Goal: Book appointment/travel/reservation

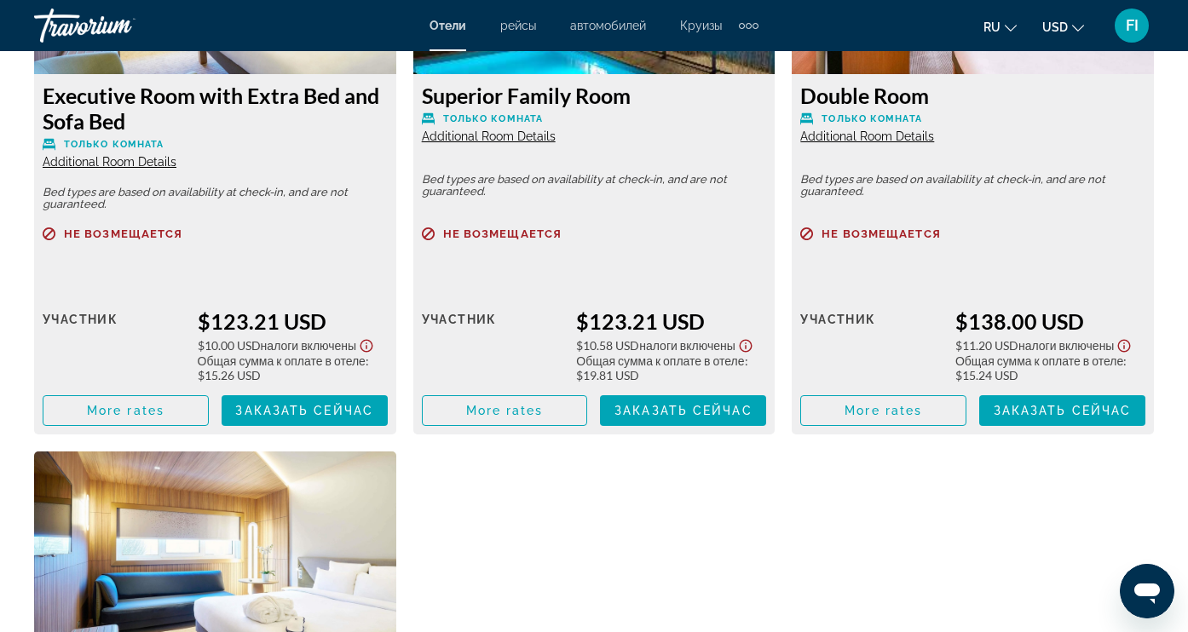
scroll to position [4622, 0]
click at [396, 52] on div "Executive Room with Extra Bed and Sofa Bed Только комната Additional Room Detai…" at bounding box center [215, 148] width 379 height 574
click at [405, 372] on div "Superior Family Room Только комната Additional Room Details Bed types are based…" at bounding box center [594, 148] width 379 height 574
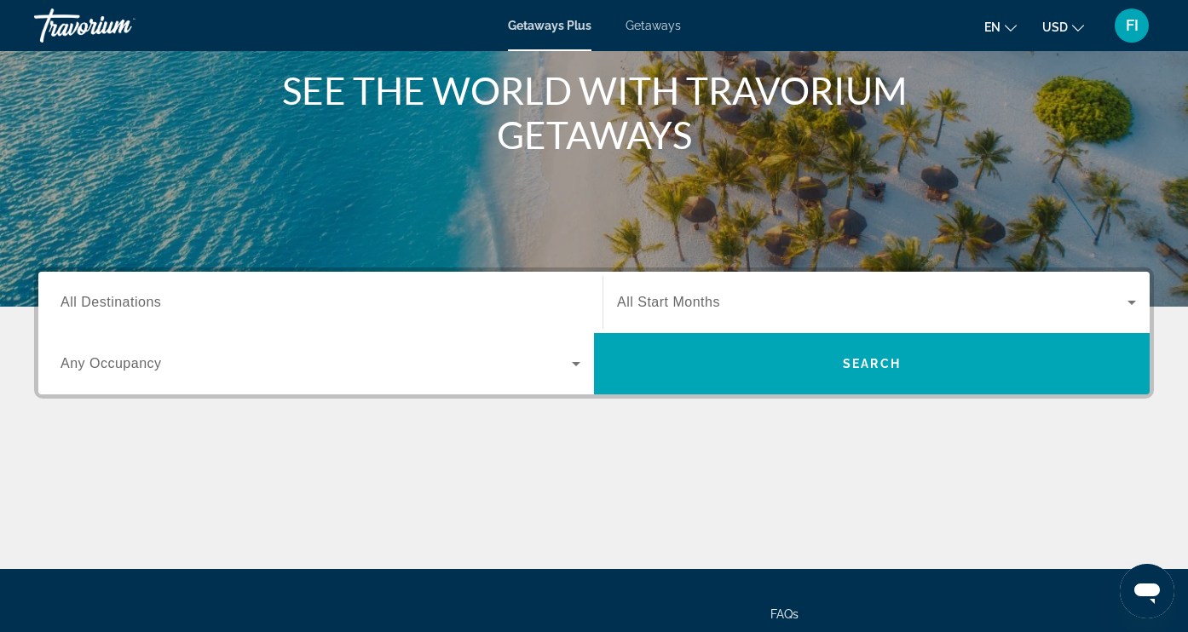
scroll to position [239, 0]
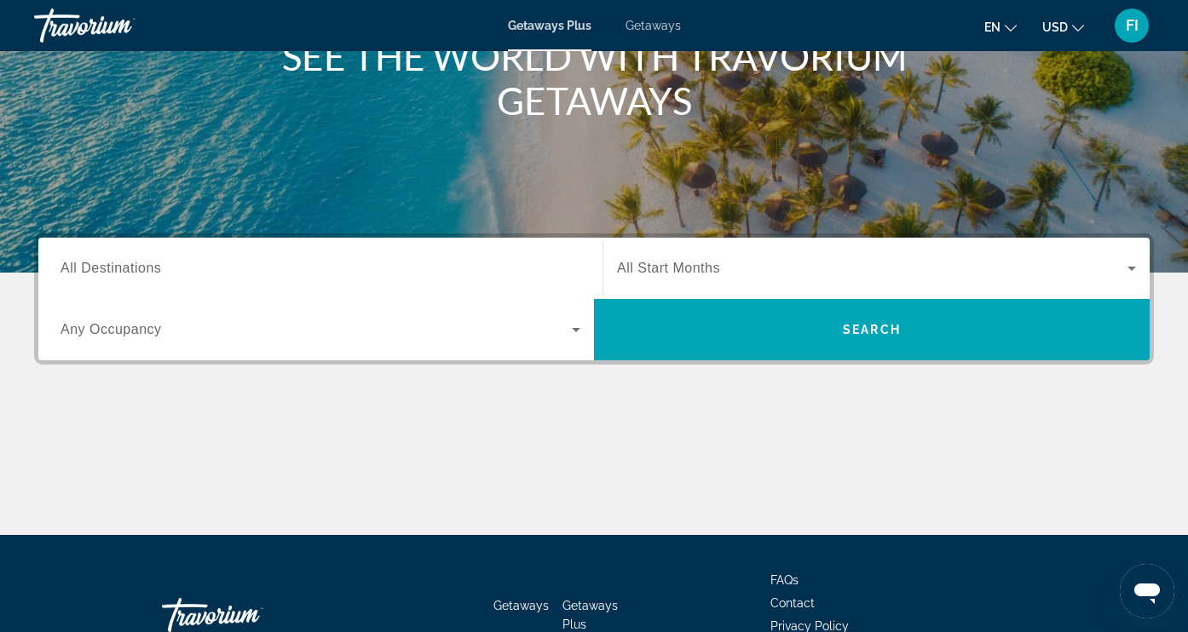
click at [575, 322] on icon "Search widget" at bounding box center [576, 330] width 20 height 20
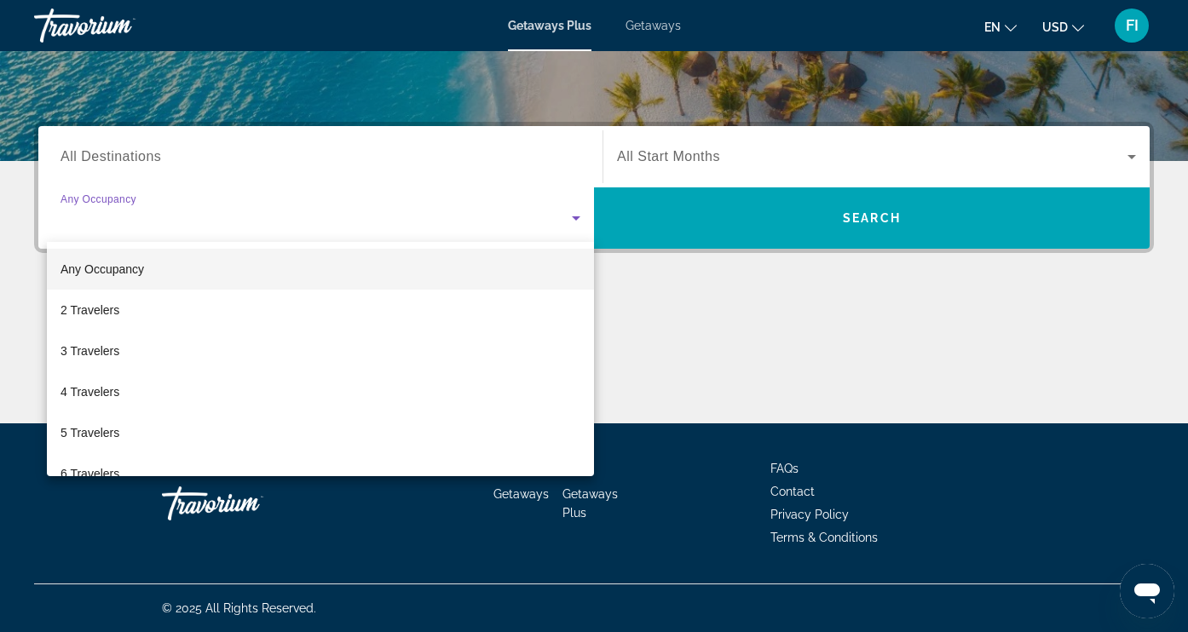
click at [208, 268] on mat-option "Any Occupancy" at bounding box center [320, 269] width 547 height 41
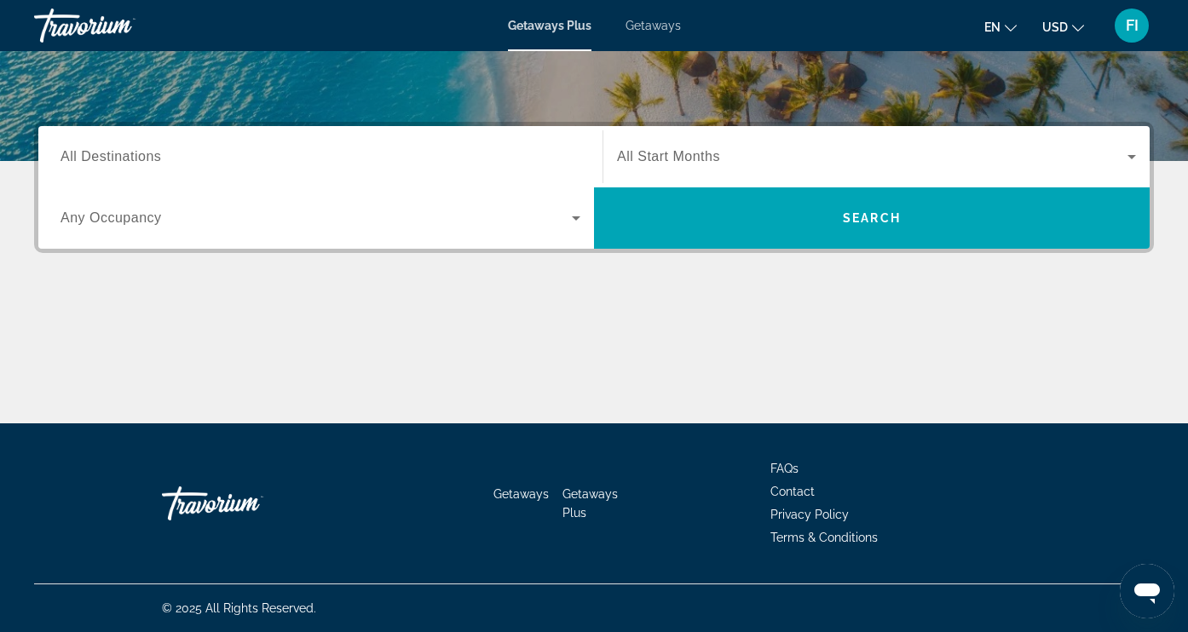
click at [154, 153] on span "All Destinations" at bounding box center [111, 156] width 101 height 14
click at [154, 153] on input "Destination All Destinations" at bounding box center [321, 157] width 520 height 20
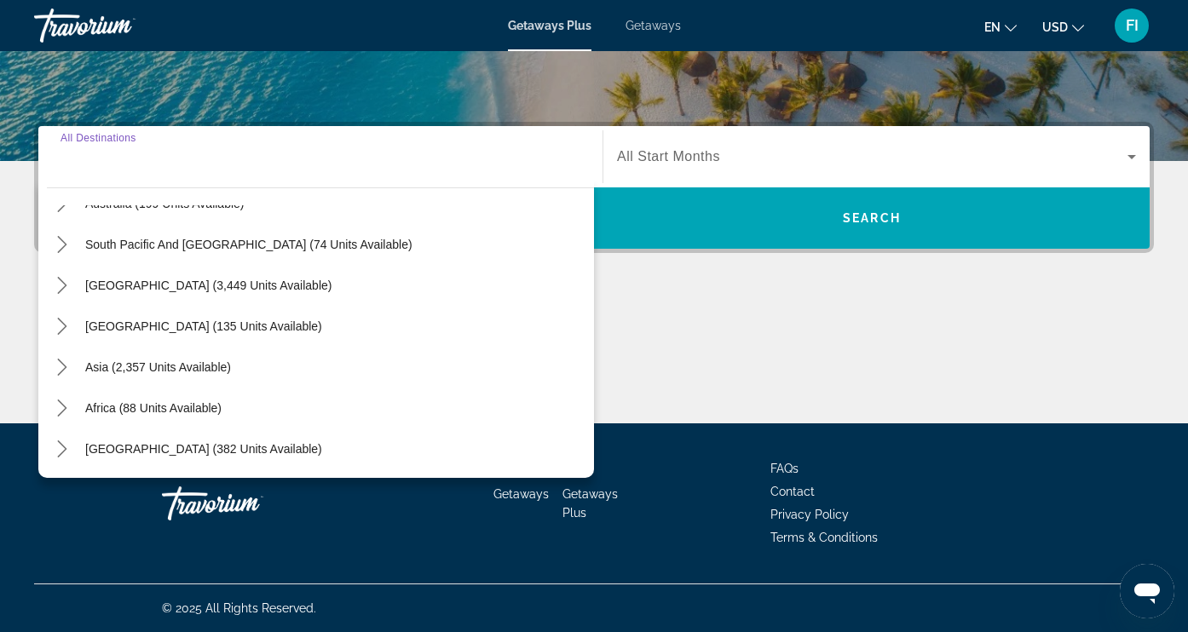
scroll to position [276, 0]
click at [65, 366] on icon "Toggle Asia (2,357 units available) submenu" at bounding box center [61, 367] width 9 height 17
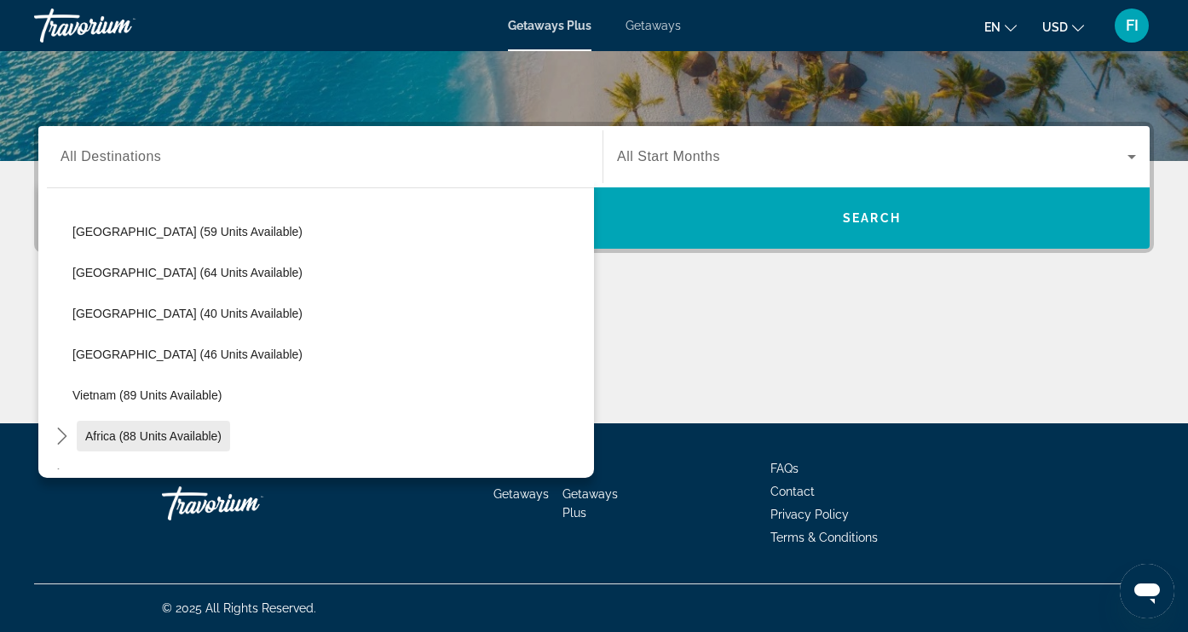
scroll to position [651, 0]
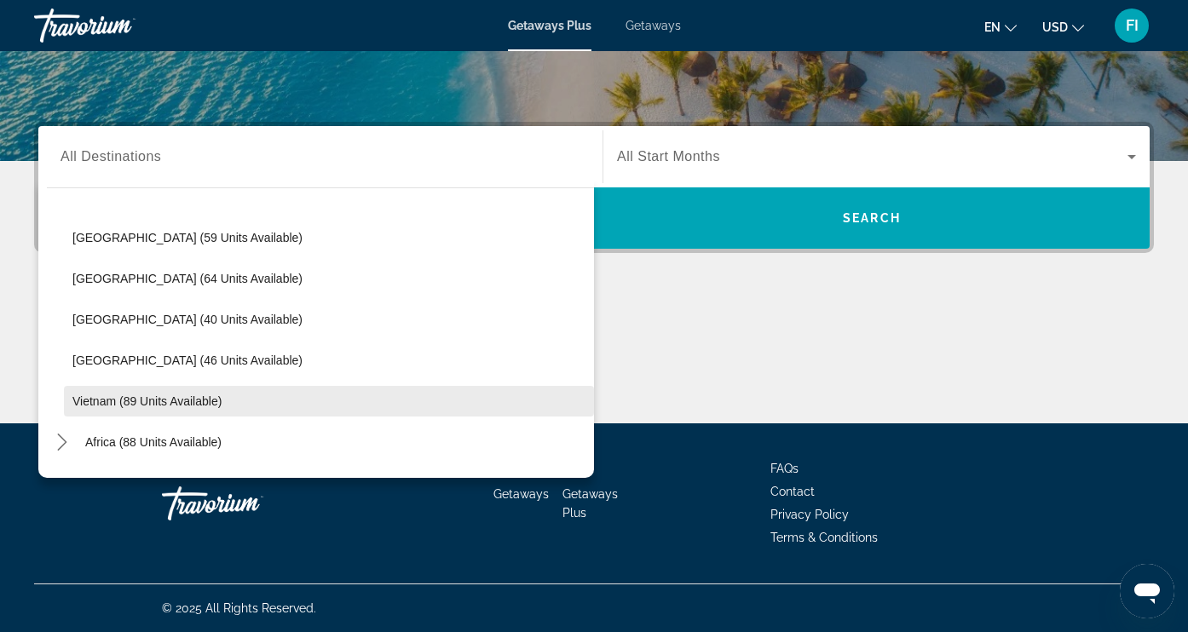
click at [106, 402] on span "Vietnam (89 units available)" at bounding box center [146, 402] width 149 height 14
type input "**********"
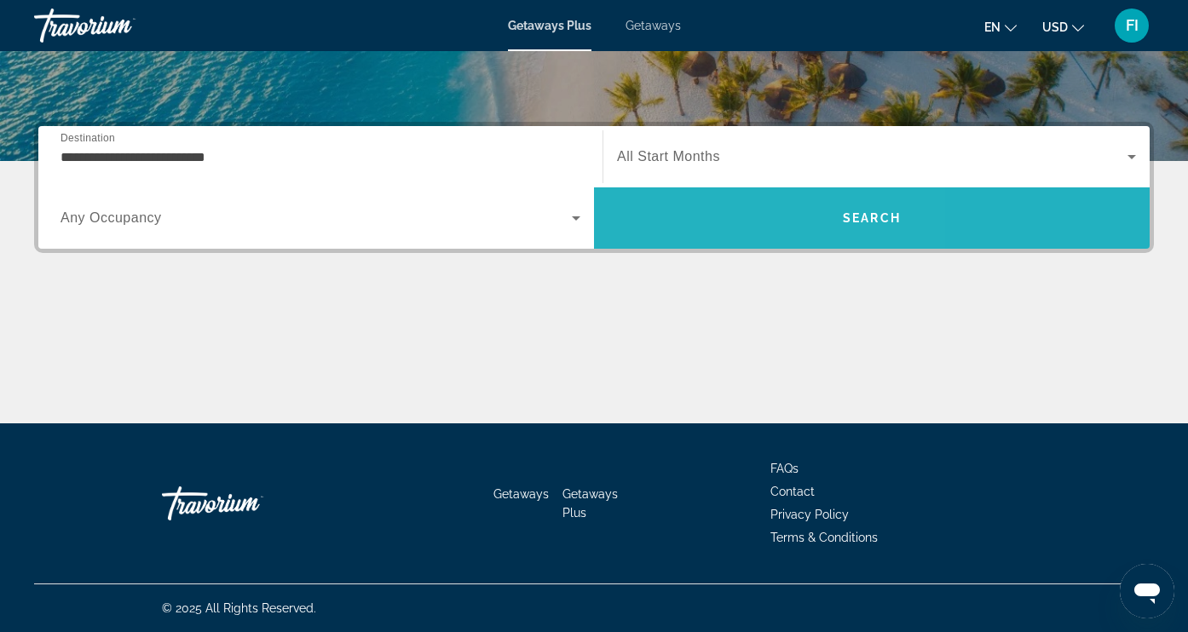
click at [724, 234] on span "Search" at bounding box center [872, 218] width 556 height 41
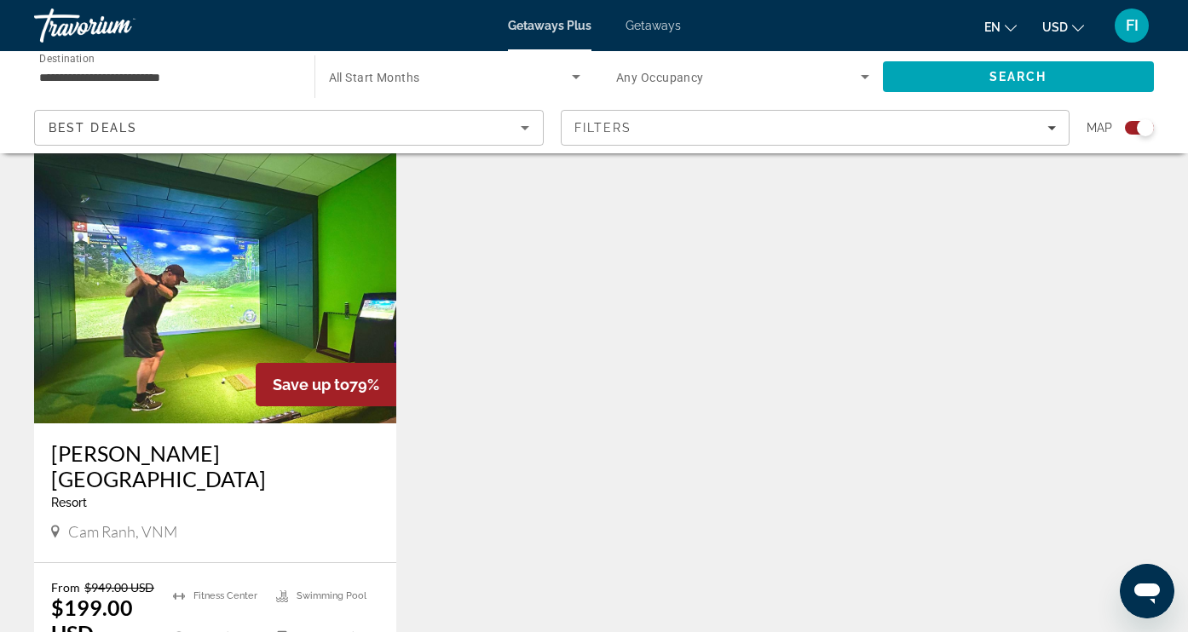
scroll to position [1173, 0]
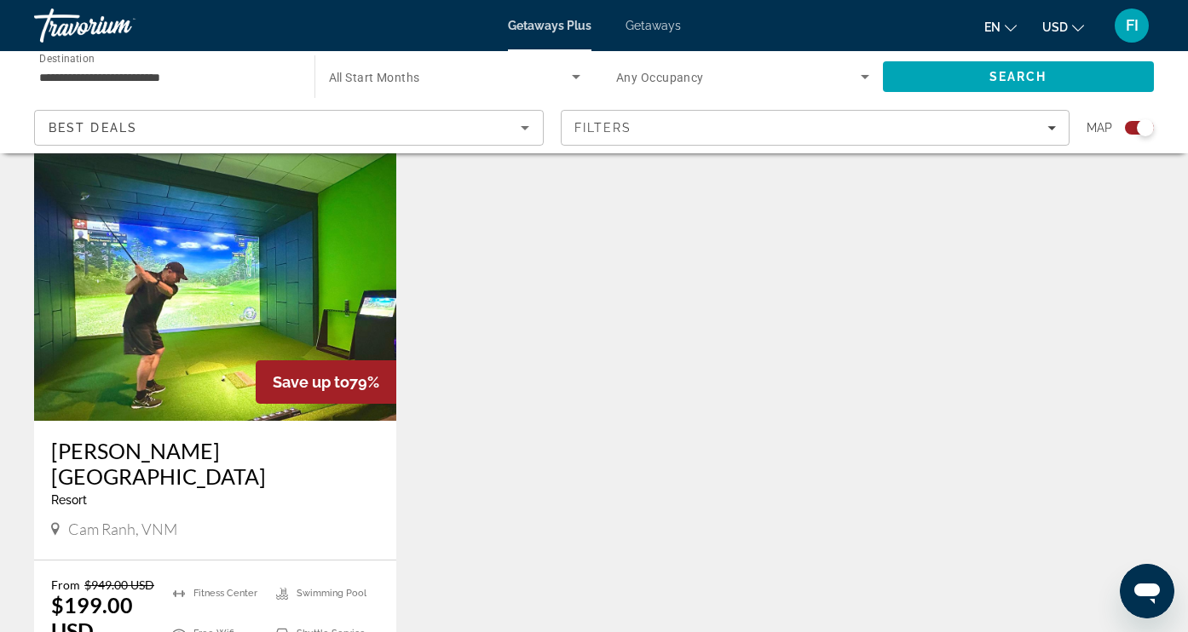
click at [223, 271] on img "Main content" at bounding box center [215, 284] width 362 height 273
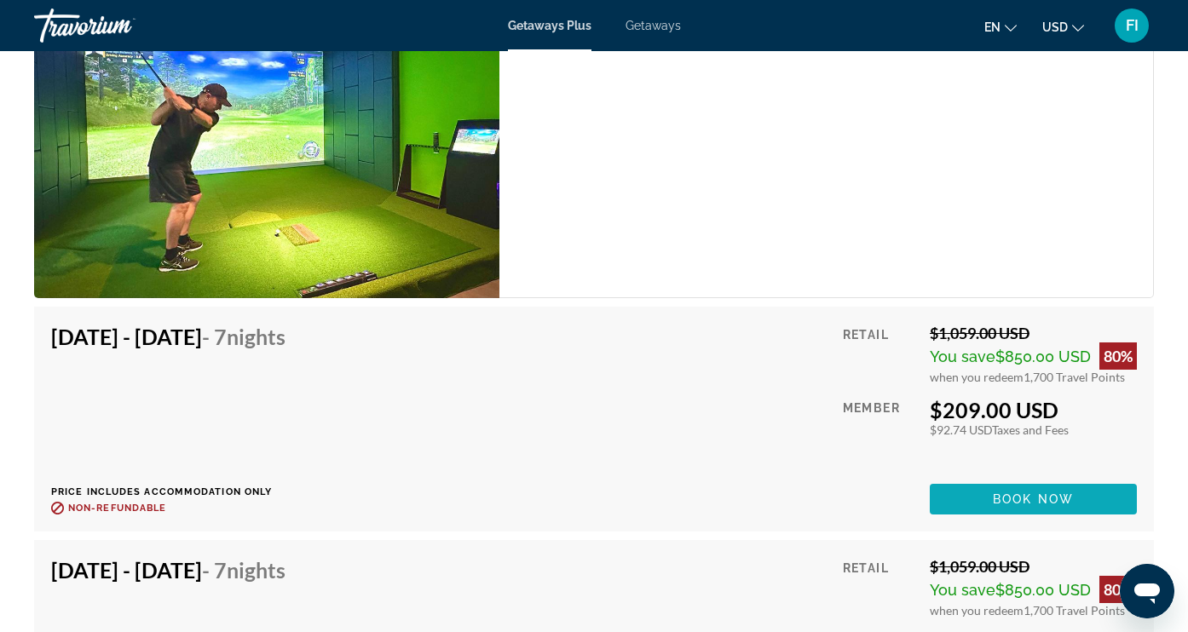
scroll to position [5907, 0]
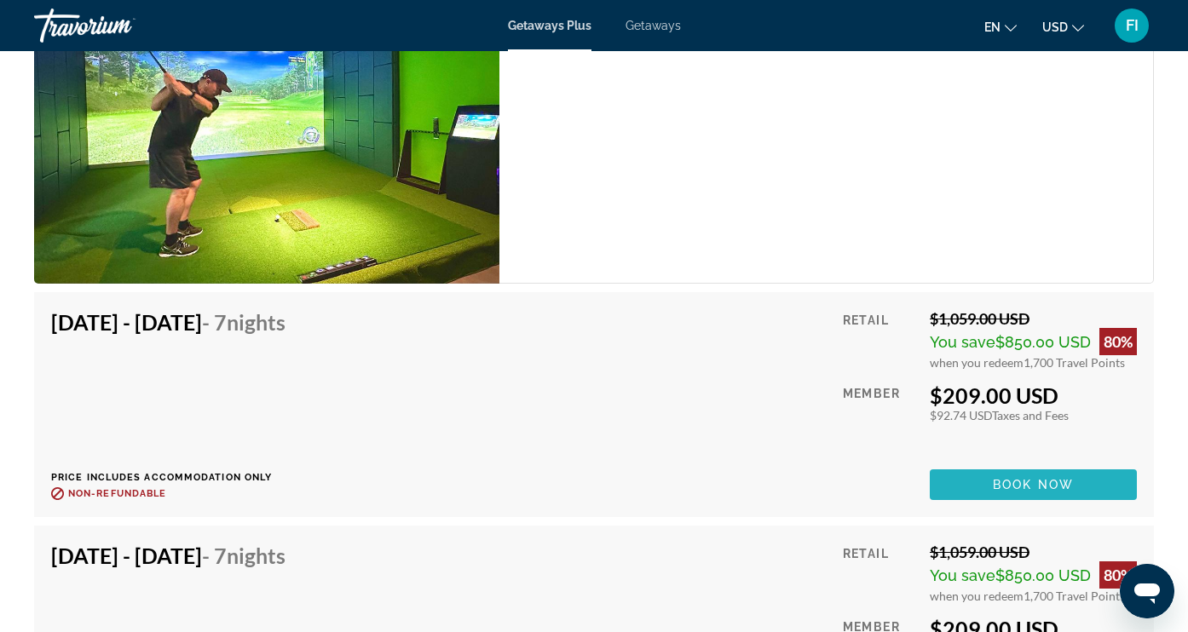
click at [996, 478] on span "Book now" at bounding box center [1033, 485] width 81 height 14
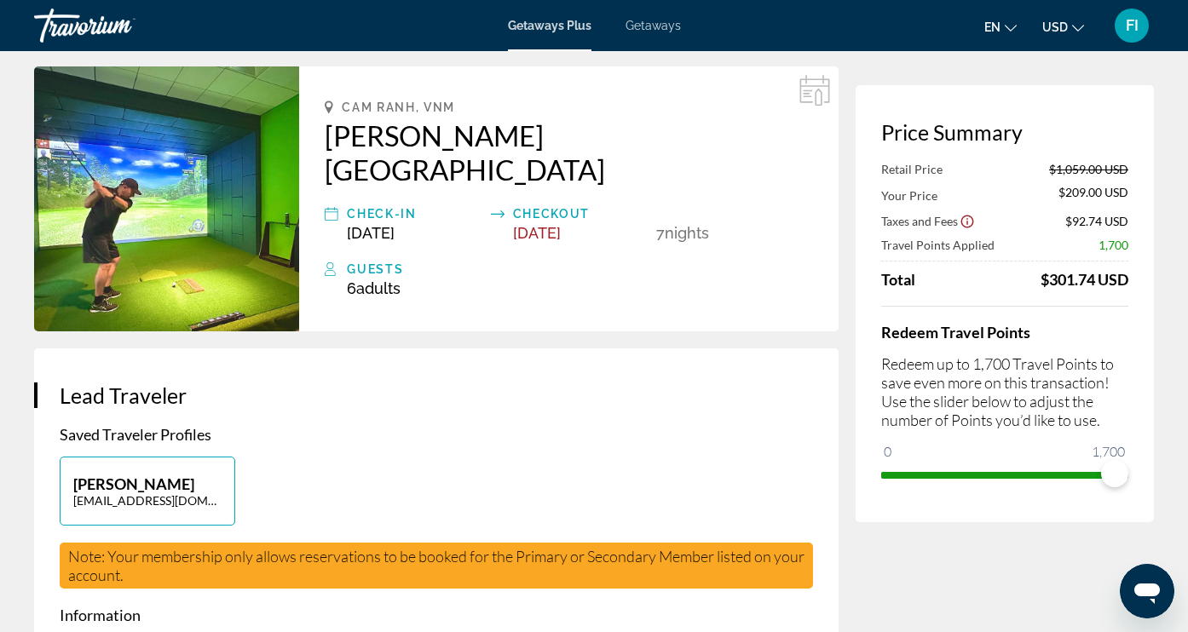
scroll to position [66, 0]
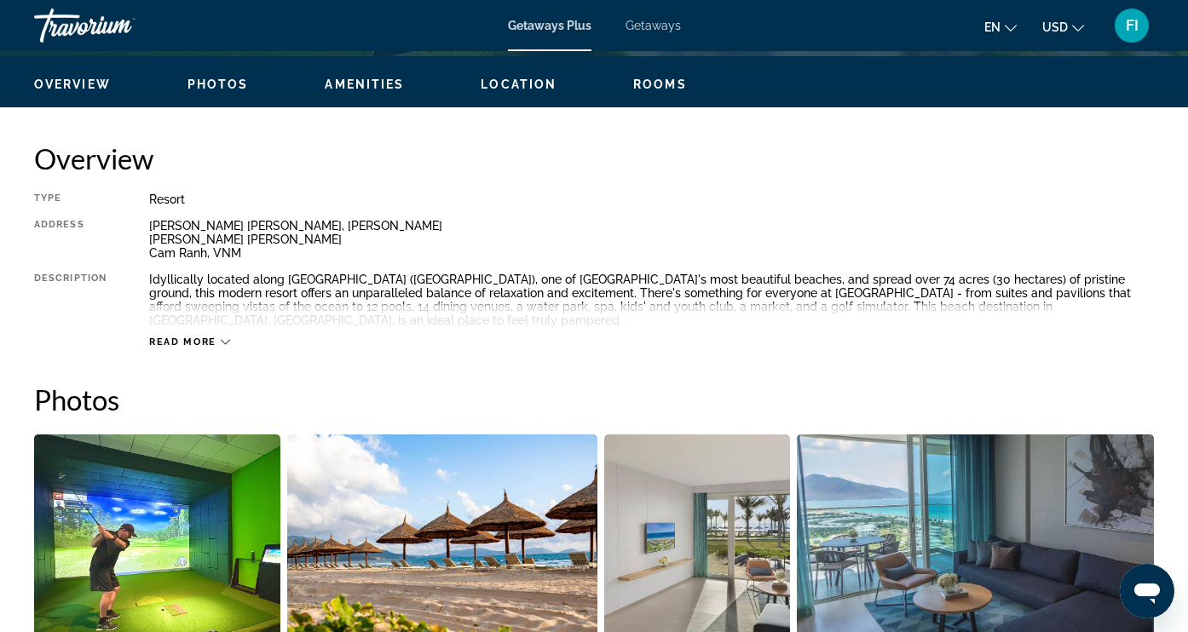
scroll to position [875, 0]
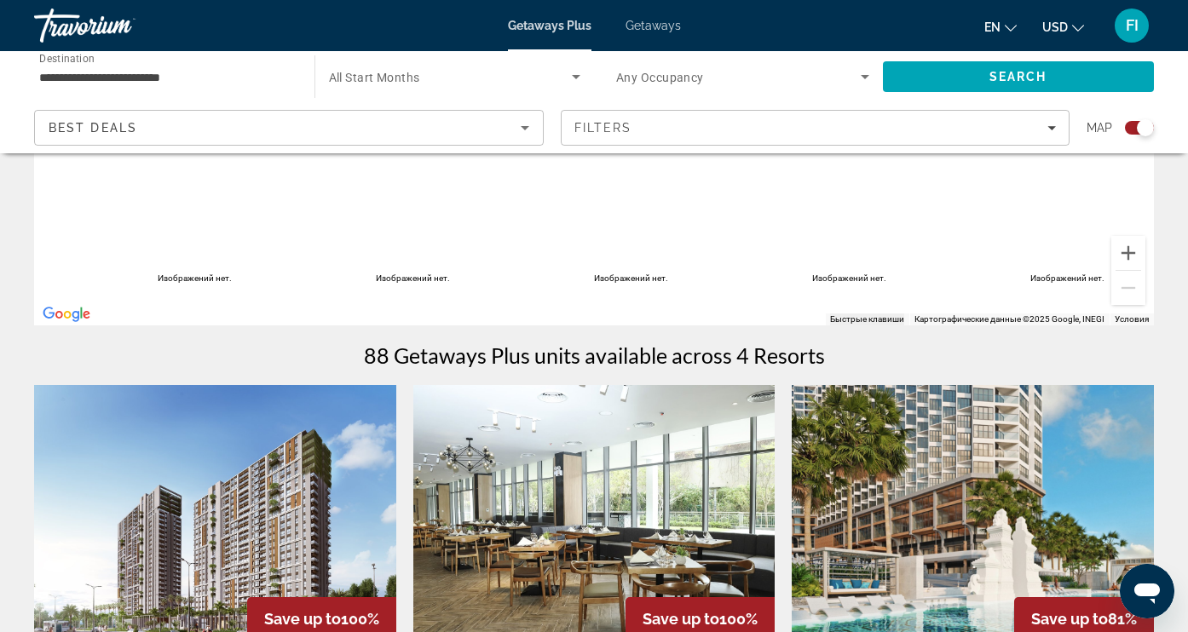
scroll to position [360, 0]
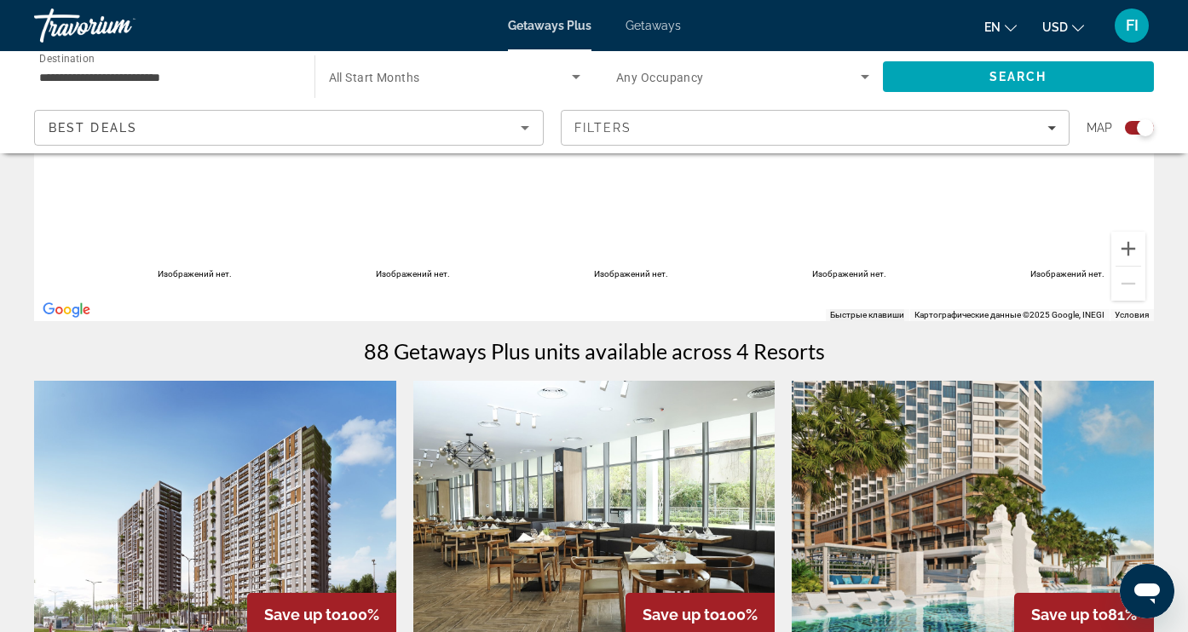
click at [937, 470] on img "Main content" at bounding box center [973, 517] width 362 height 273
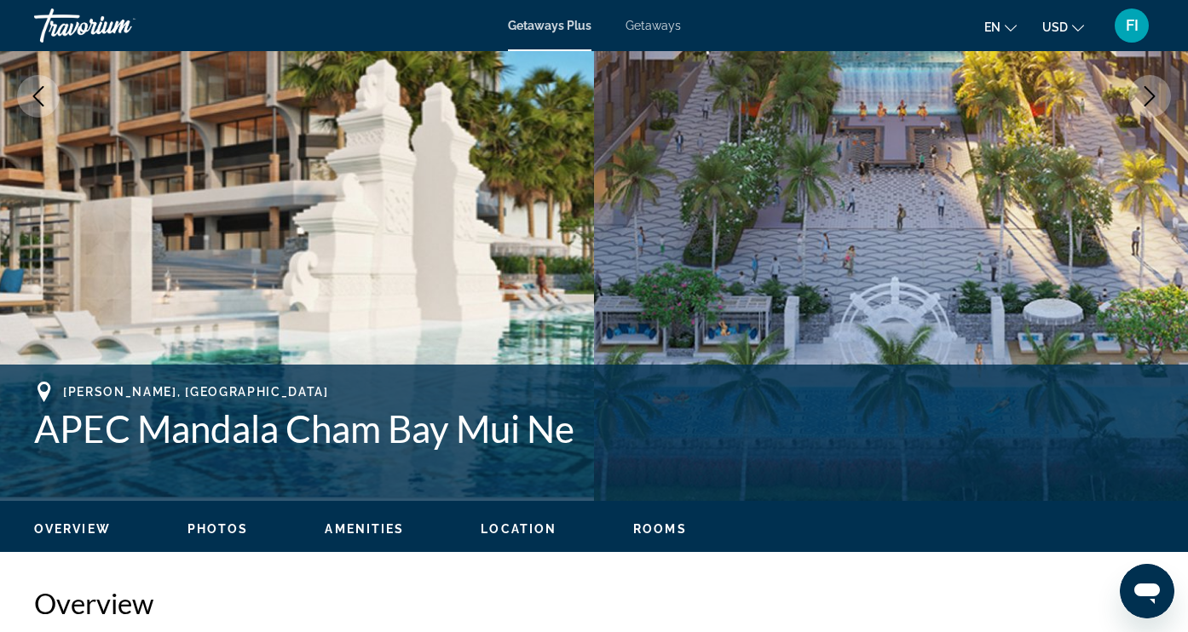
scroll to position [364, 0]
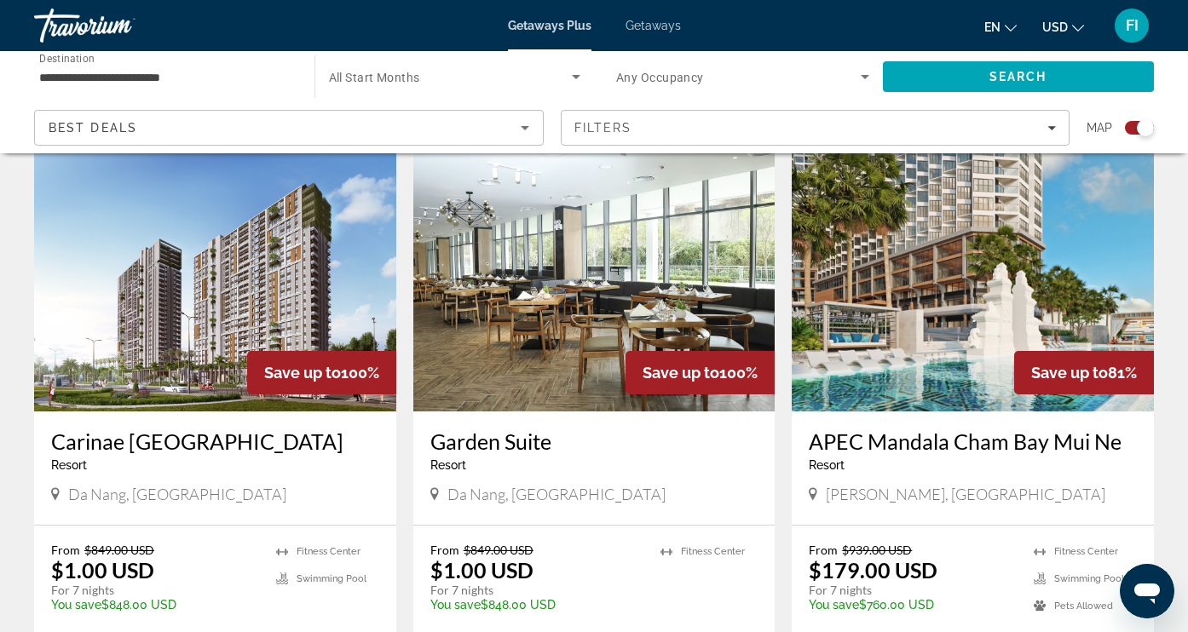
scroll to position [596, 0]
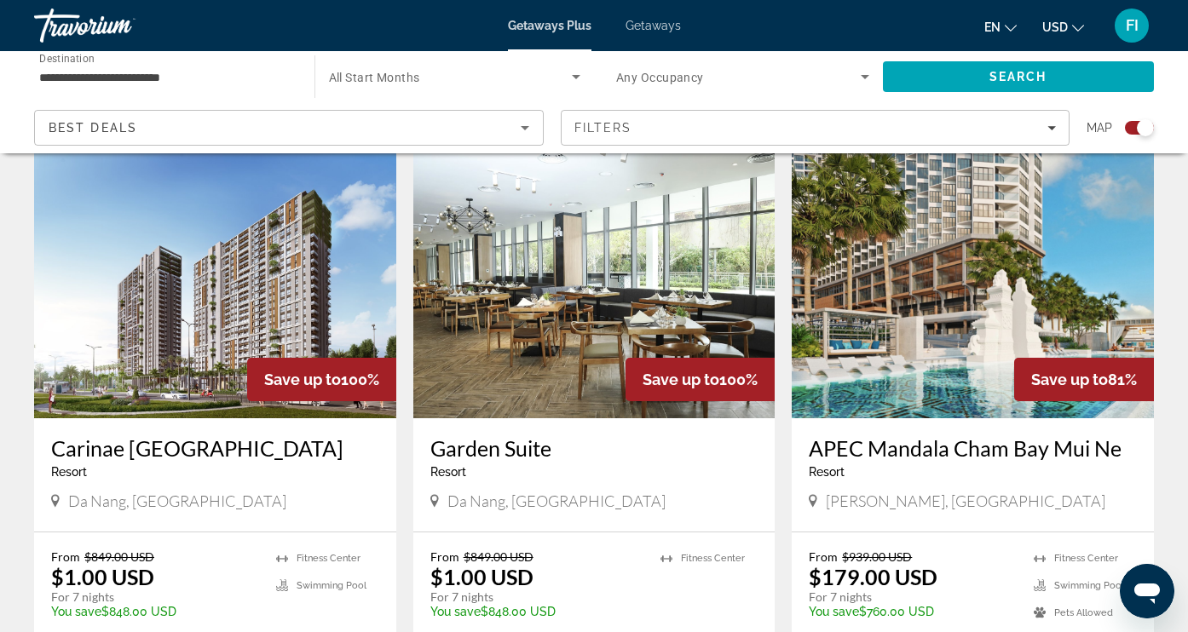
click at [116, 321] on img "Main content" at bounding box center [215, 282] width 362 height 273
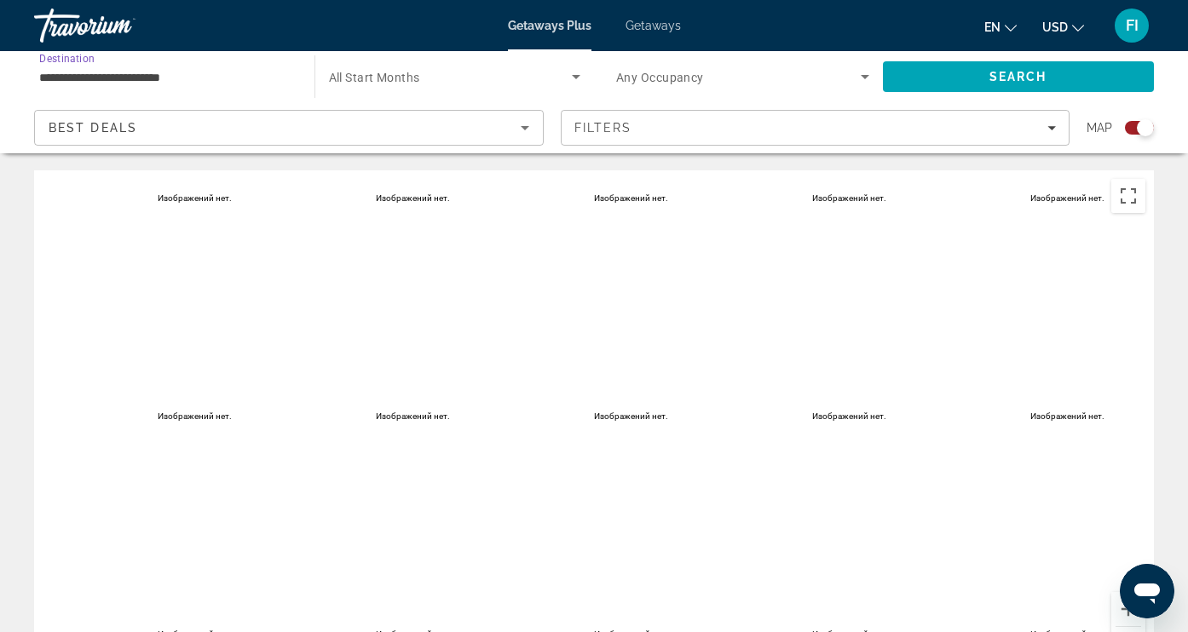
click at [185, 79] on input "**********" at bounding box center [165, 77] width 253 height 20
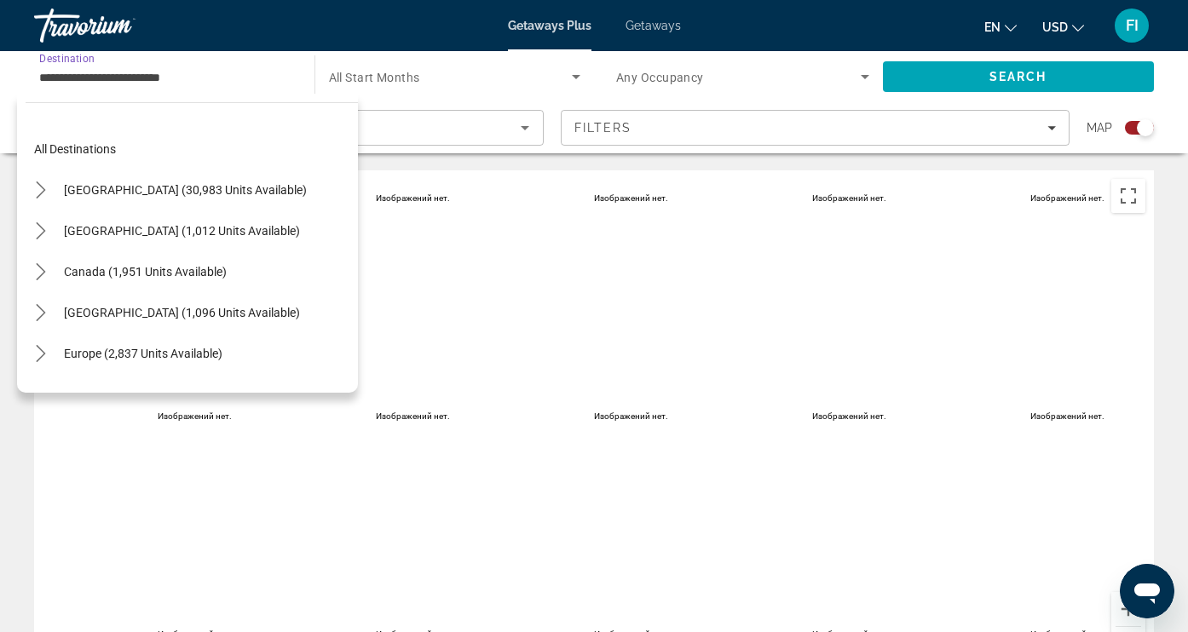
scroll to position [685, 0]
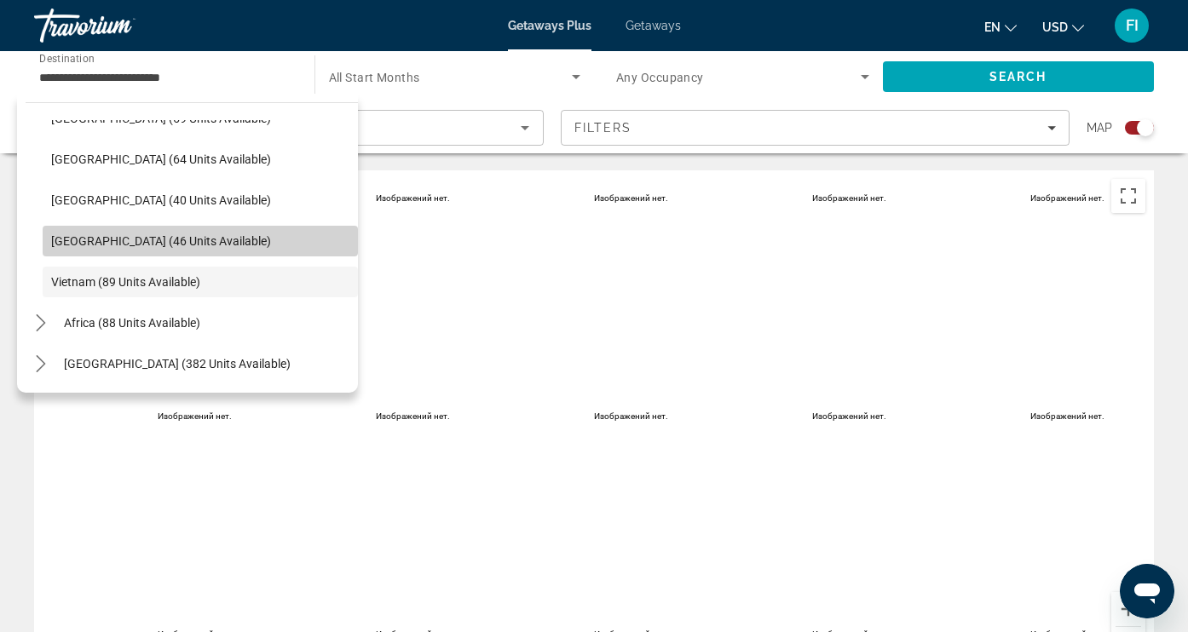
click at [83, 231] on span "Select destination: Thailand (46 units available)" at bounding box center [200, 241] width 315 height 41
type input "**********"
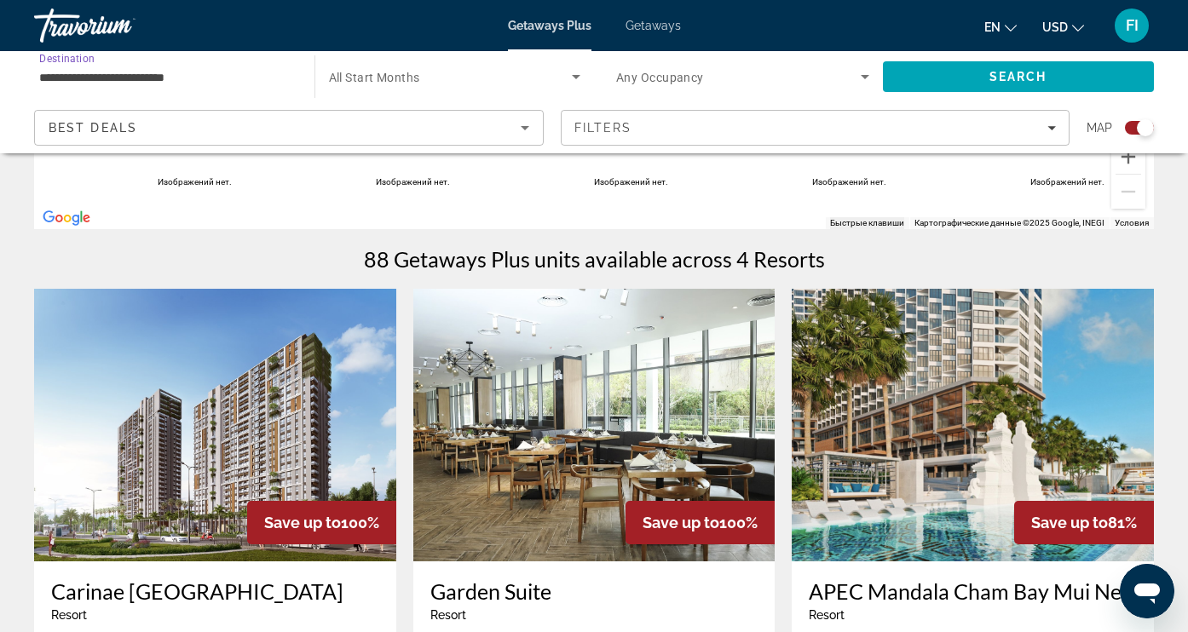
scroll to position [459, 0]
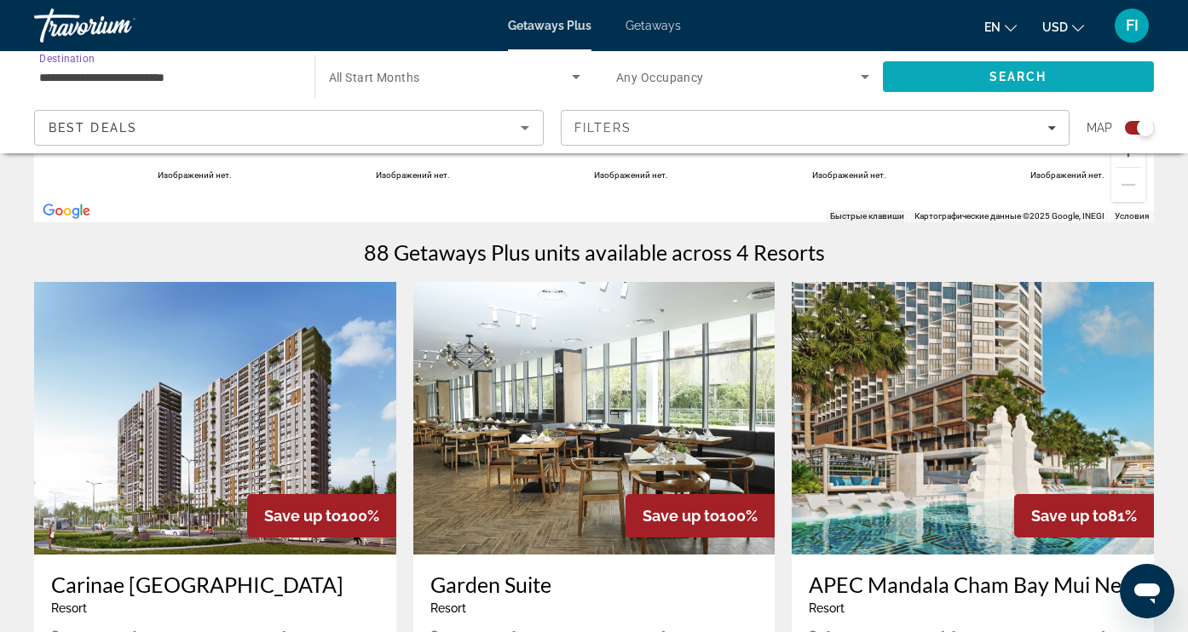
click at [956, 77] on span "Search" at bounding box center [1019, 76] width 272 height 41
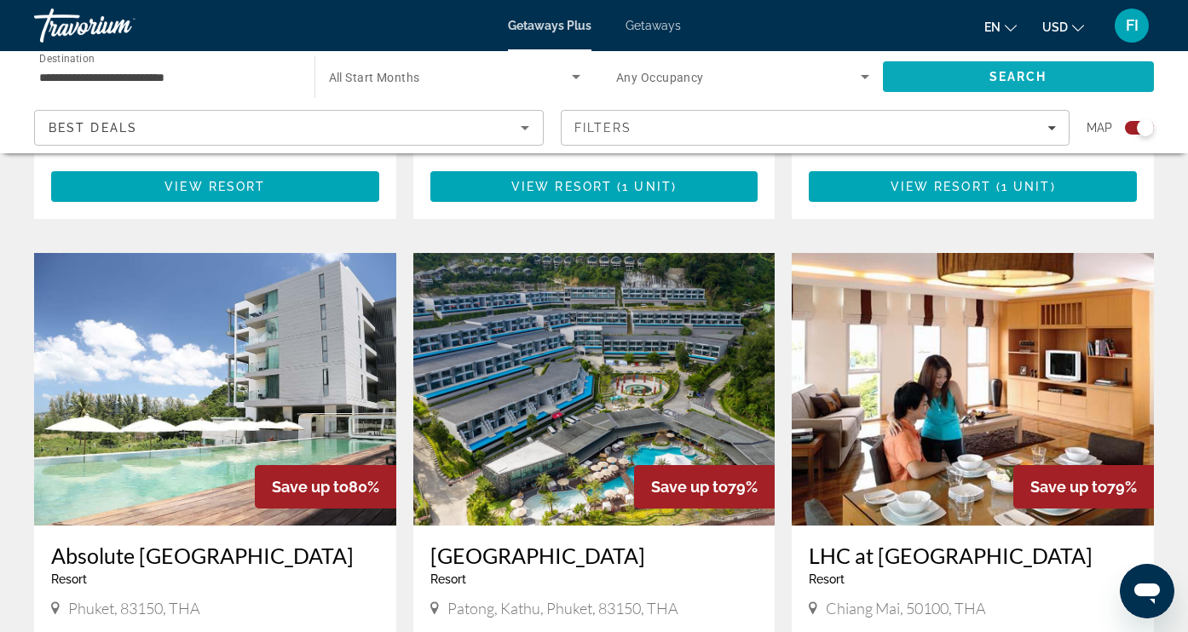
scroll to position [1086, 0]
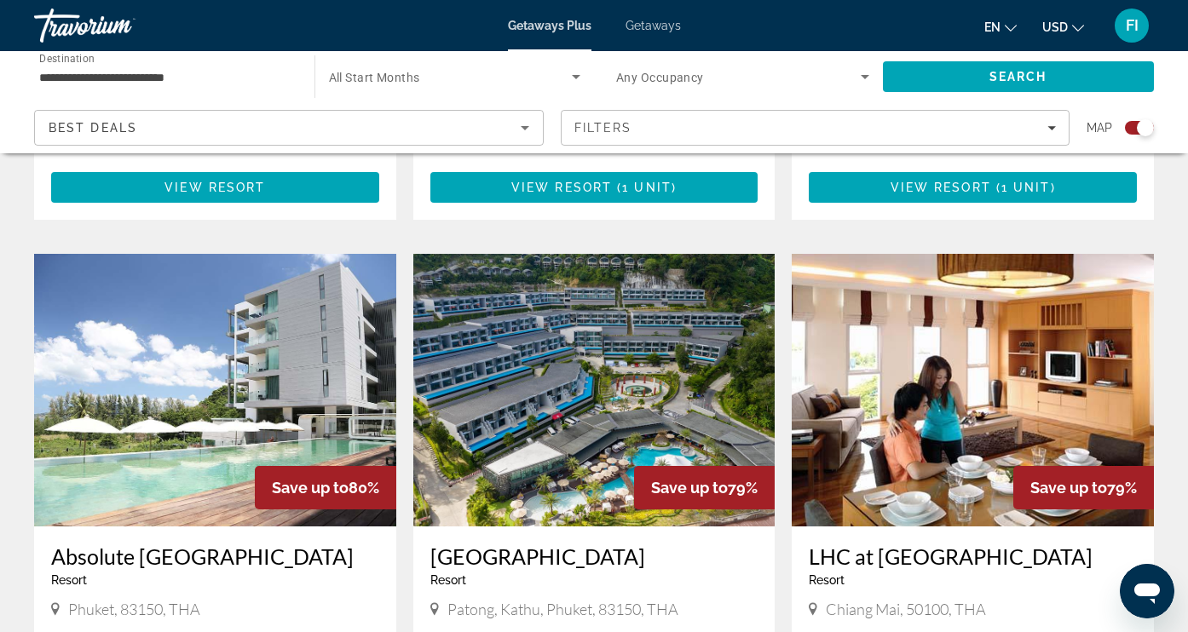
click at [199, 355] on img "Main content" at bounding box center [215, 390] width 362 height 273
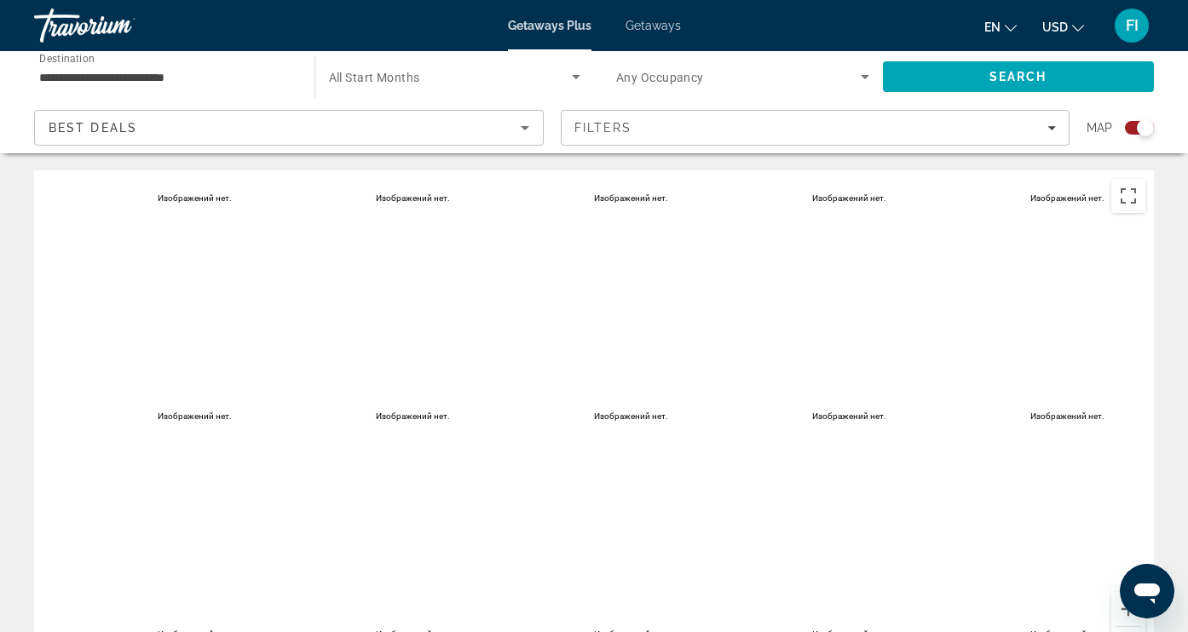
click at [119, 73] on input "**********" at bounding box center [165, 77] width 253 height 20
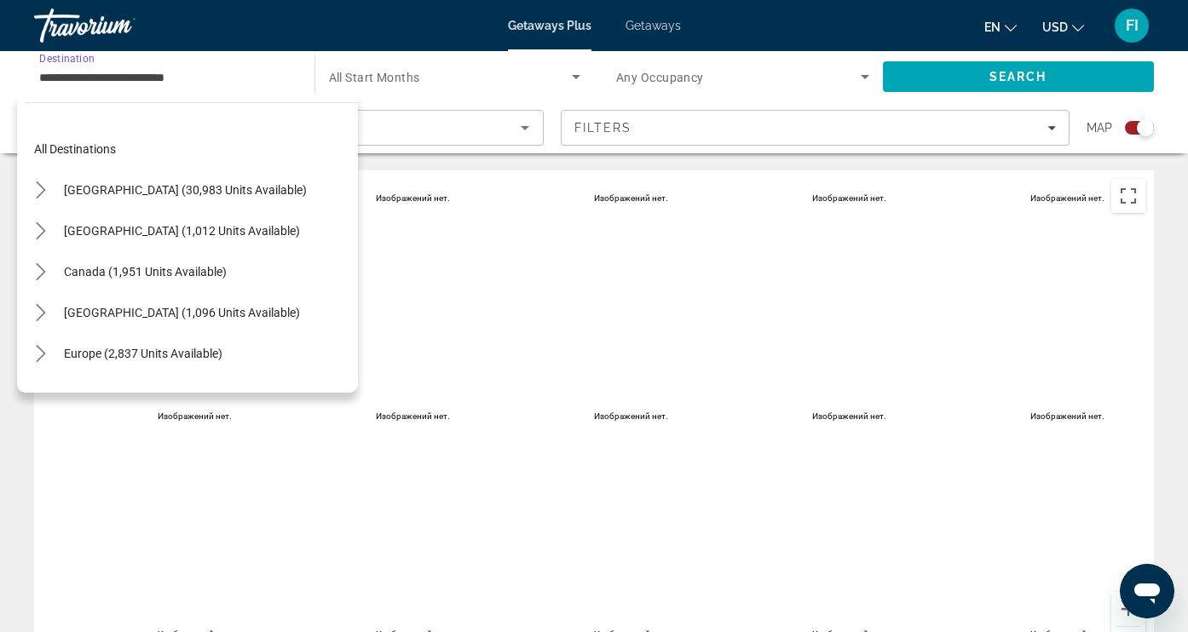
scroll to position [674, 0]
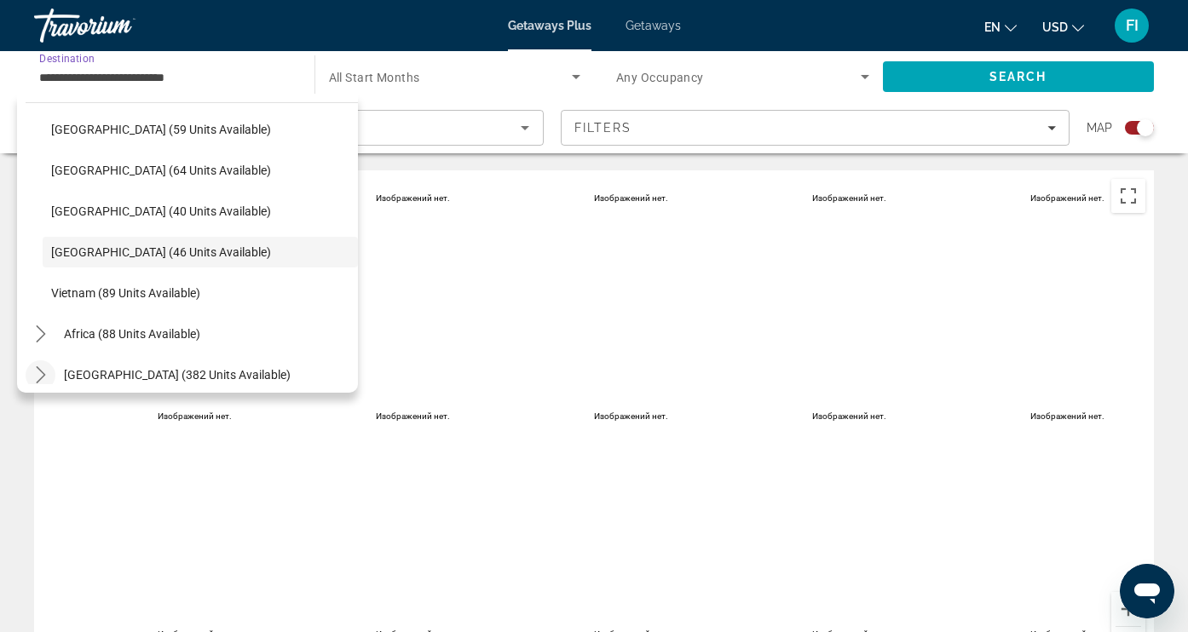
click at [43, 376] on icon "Toggle Middle East (382 units available) submenu" at bounding box center [40, 374] width 17 height 17
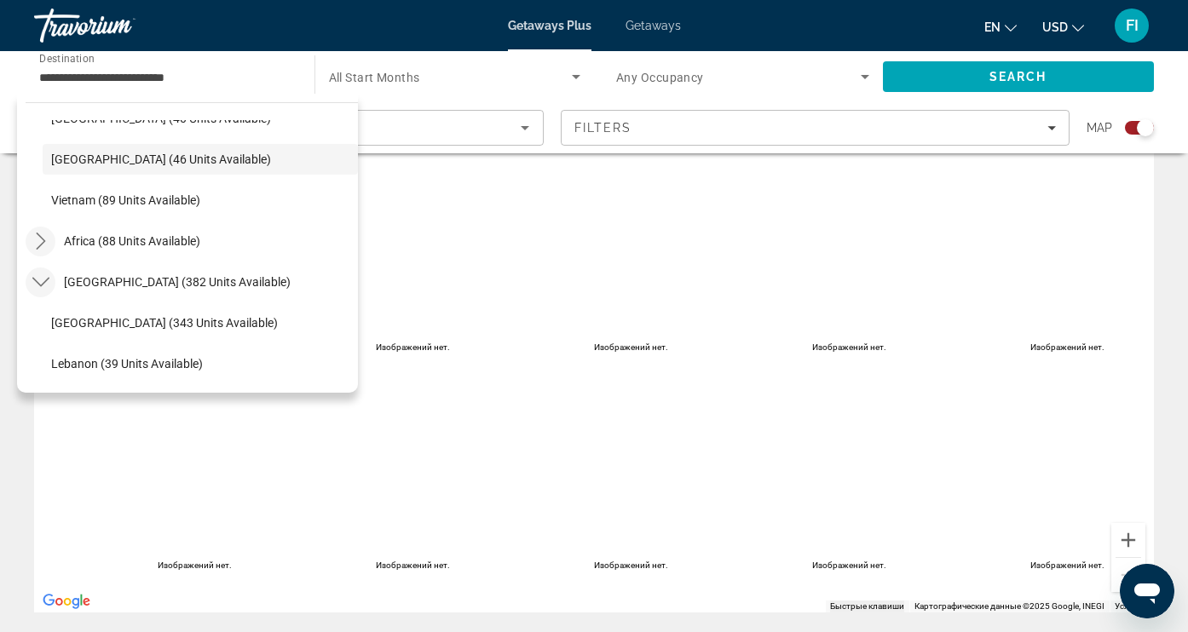
scroll to position [73, 0]
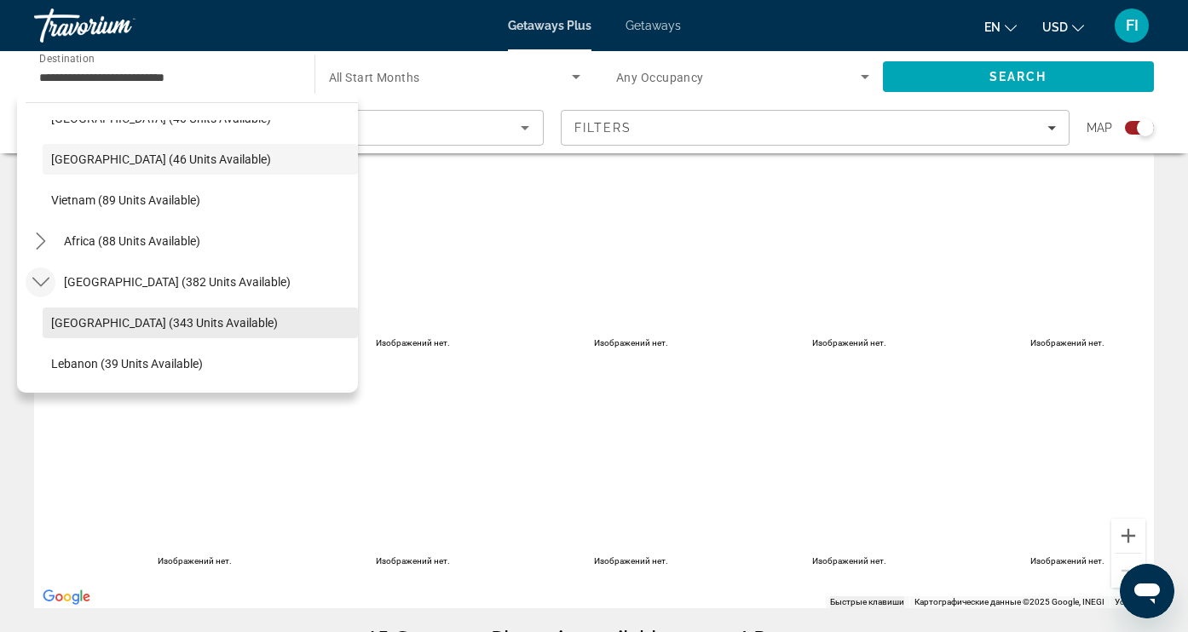
click at [61, 321] on span "[GEOGRAPHIC_DATA] (343 units available)" at bounding box center [164, 323] width 227 height 14
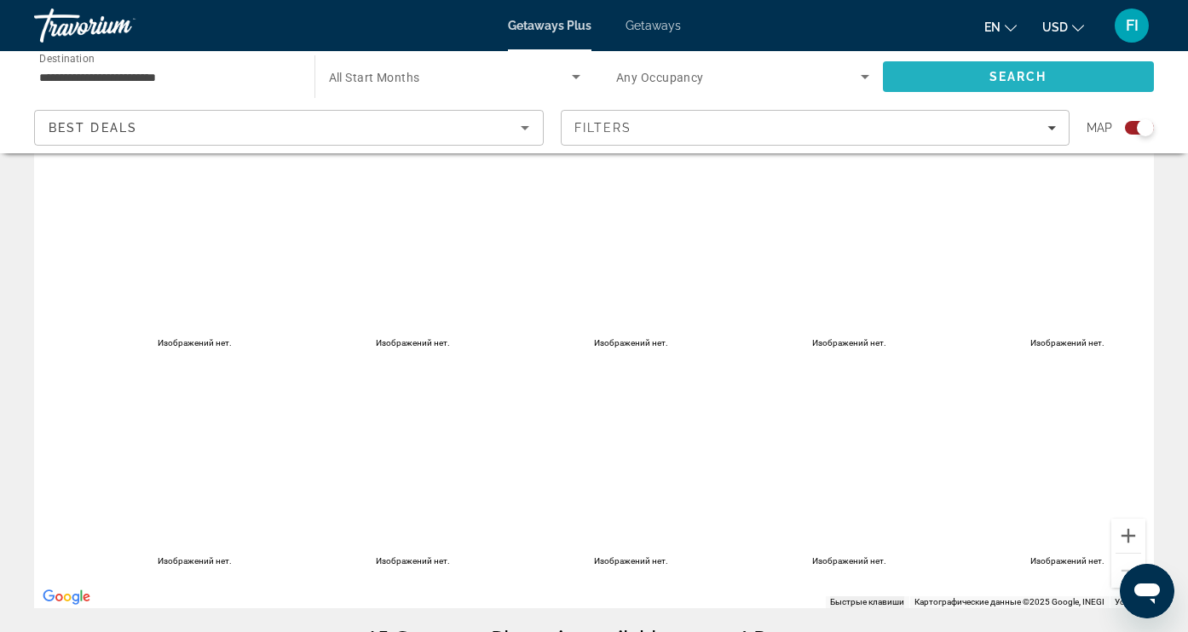
click at [930, 78] on span "Search" at bounding box center [1019, 76] width 272 height 41
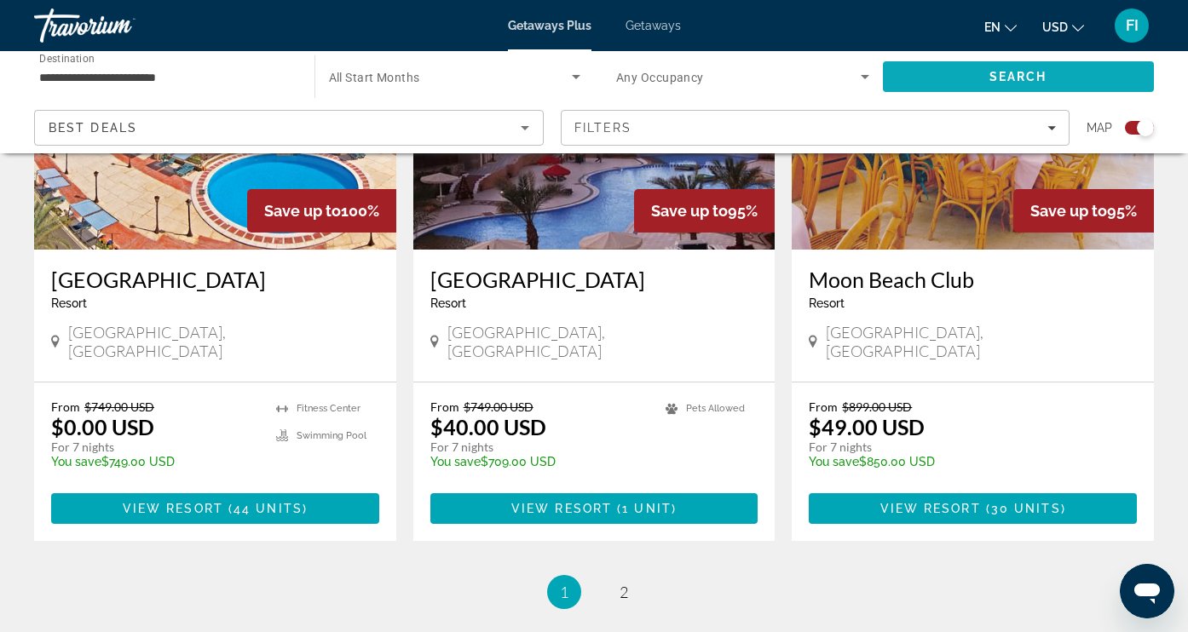
scroll to position [2594, 0]
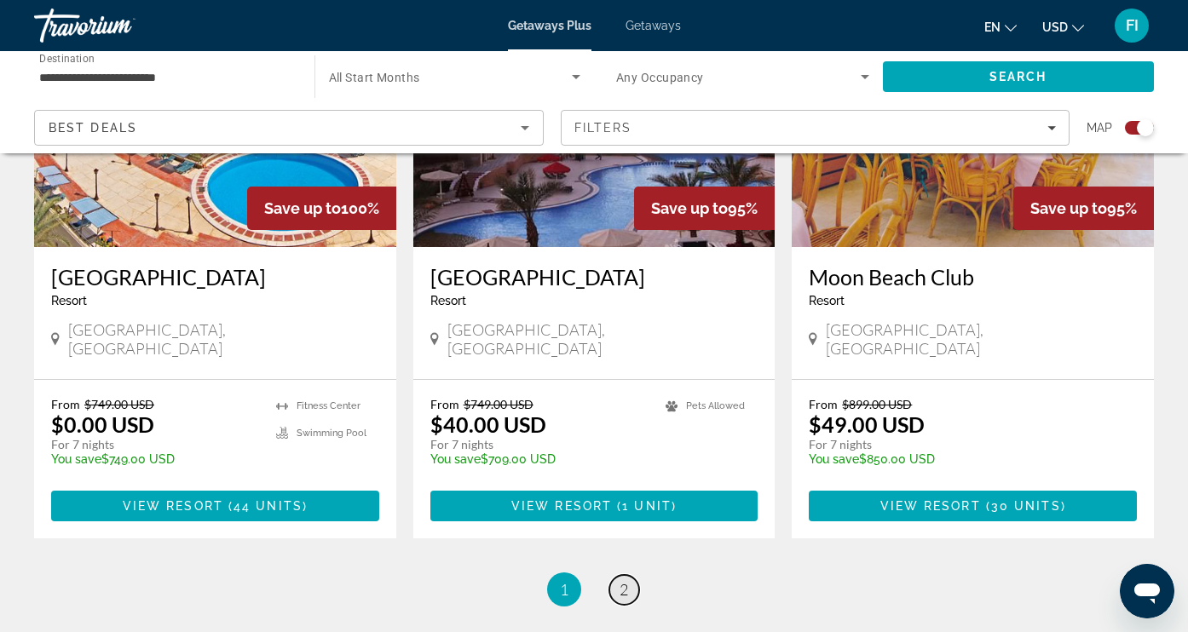
click at [626, 580] on span "2" at bounding box center [624, 589] width 9 height 19
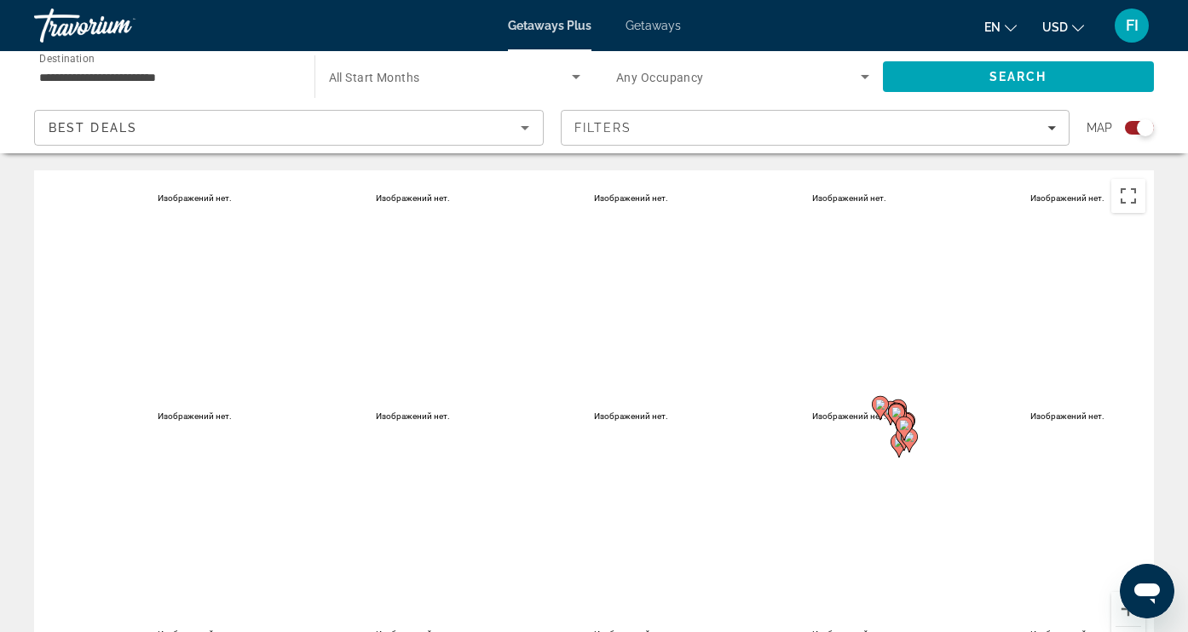
click at [123, 77] on input "**********" at bounding box center [165, 77] width 253 height 20
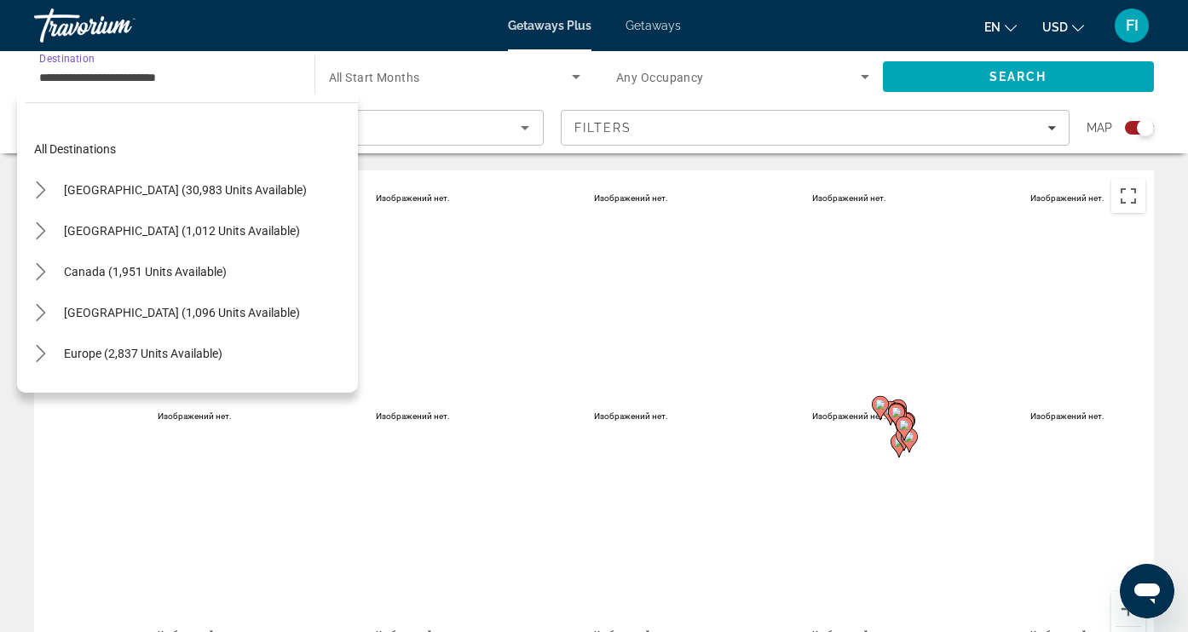
scroll to position [358, 0]
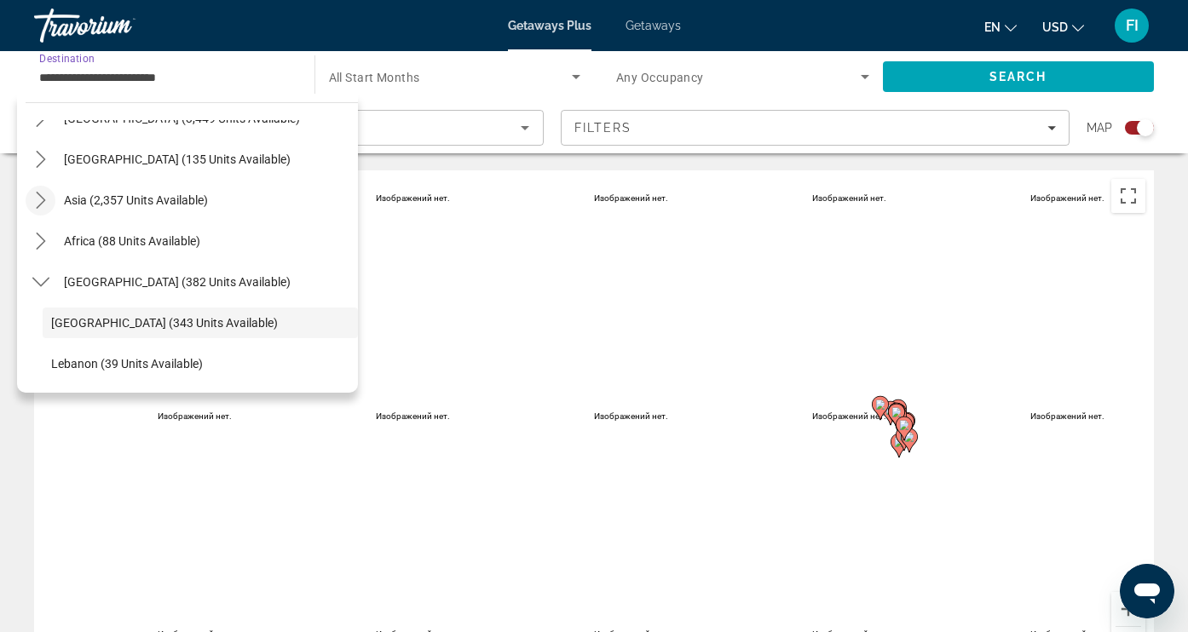
click at [43, 199] on icon "Toggle Asia (2,357 units available) submenu" at bounding box center [40, 200] width 9 height 17
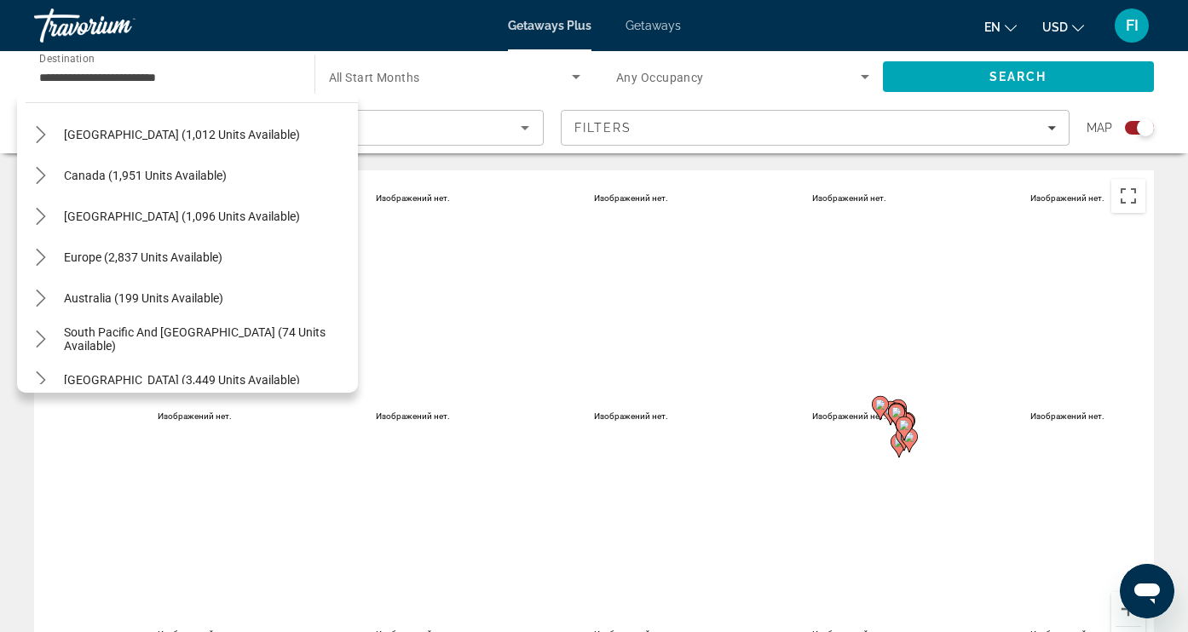
scroll to position [114, 0]
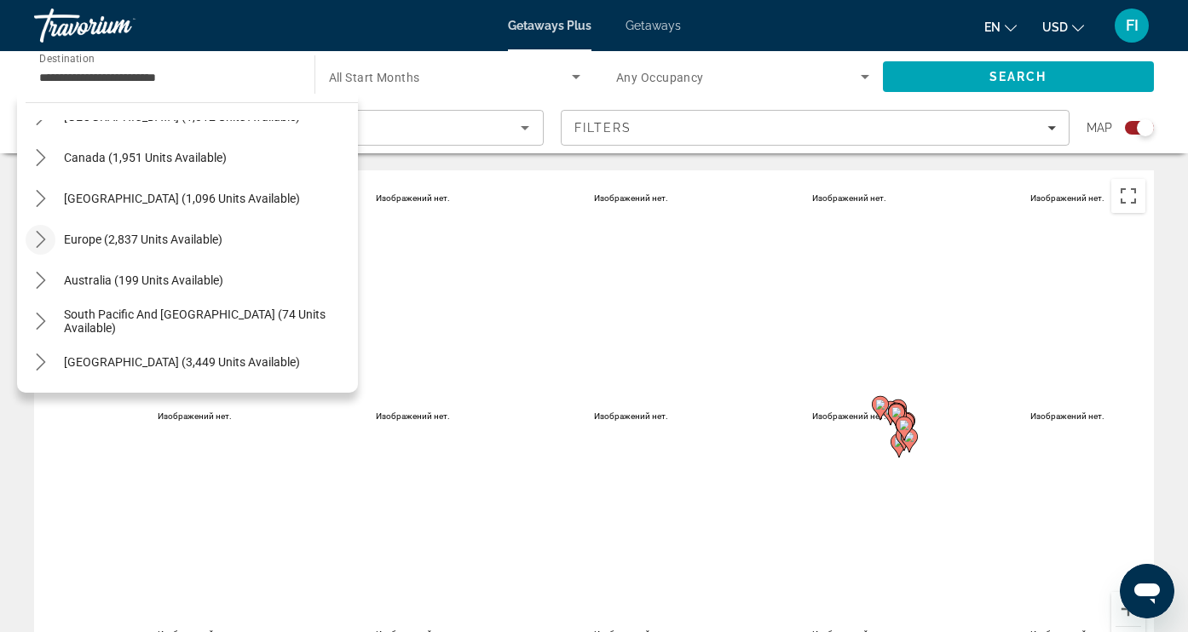
click at [42, 237] on icon "Toggle Europe (2,837 units available) submenu" at bounding box center [40, 239] width 9 height 17
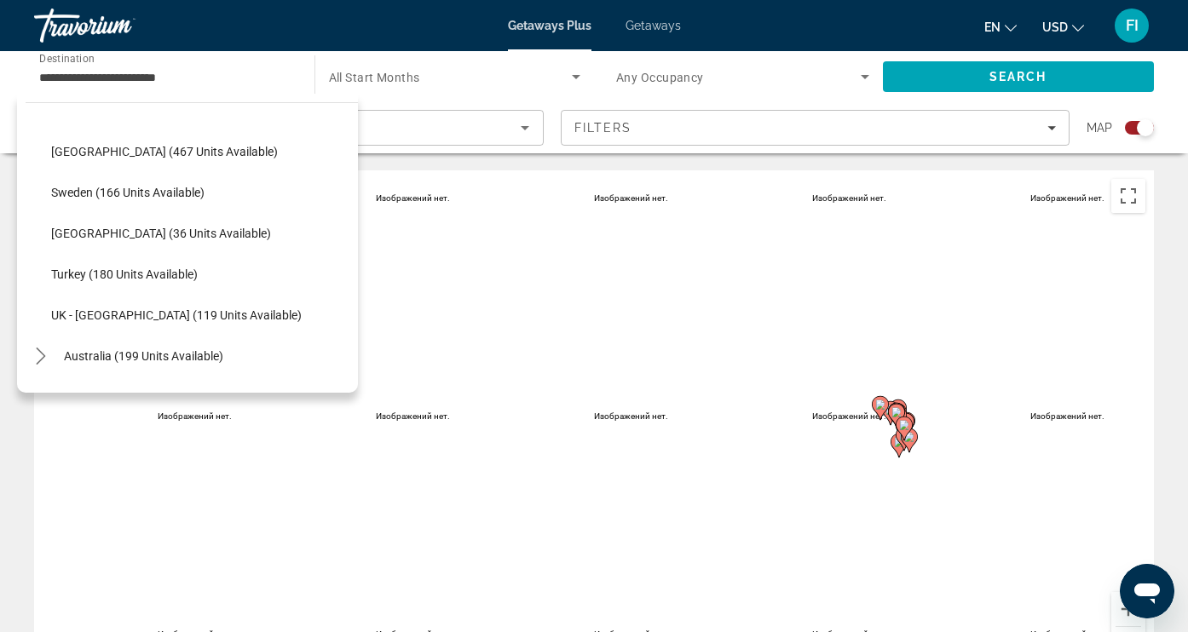
scroll to position [780, 0]
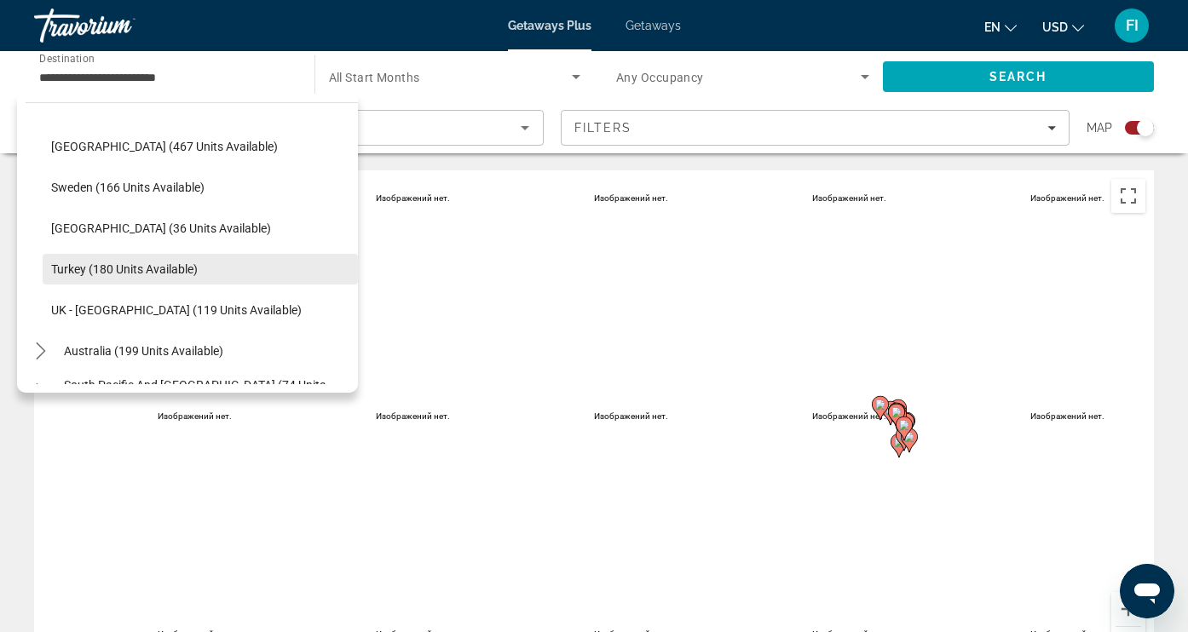
click at [70, 265] on span "Turkey (180 units available)" at bounding box center [124, 269] width 147 height 14
type input "**********"
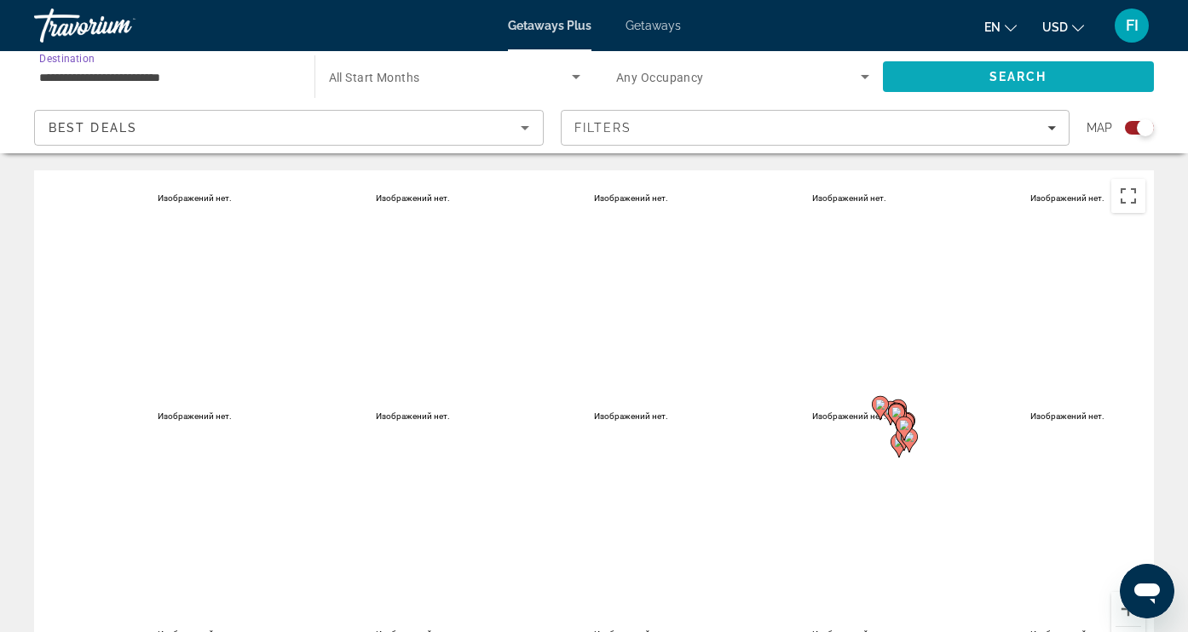
click at [908, 81] on span "Search" at bounding box center [1019, 76] width 272 height 41
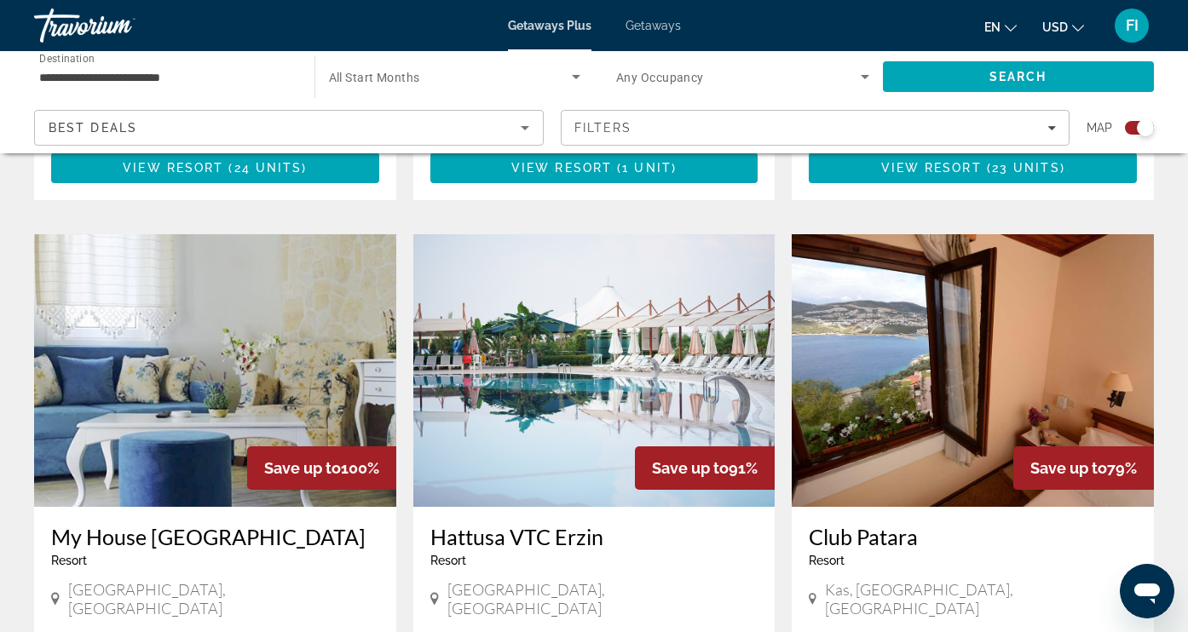
scroll to position [2325, 0]
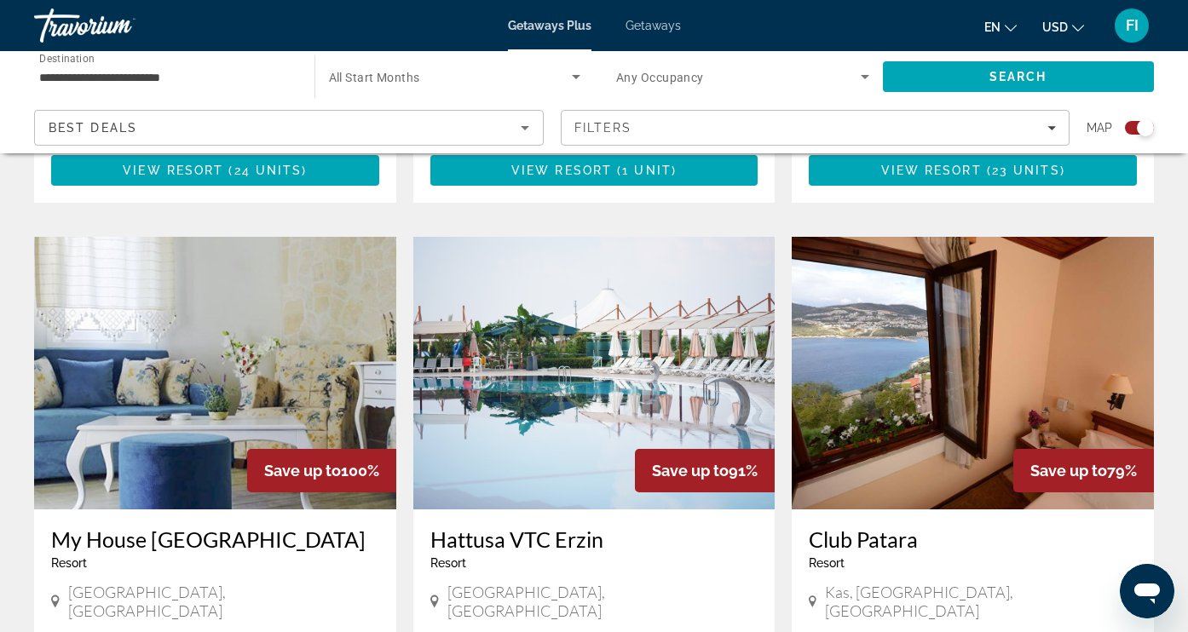
click at [1034, 321] on img "Main content" at bounding box center [973, 373] width 362 height 273
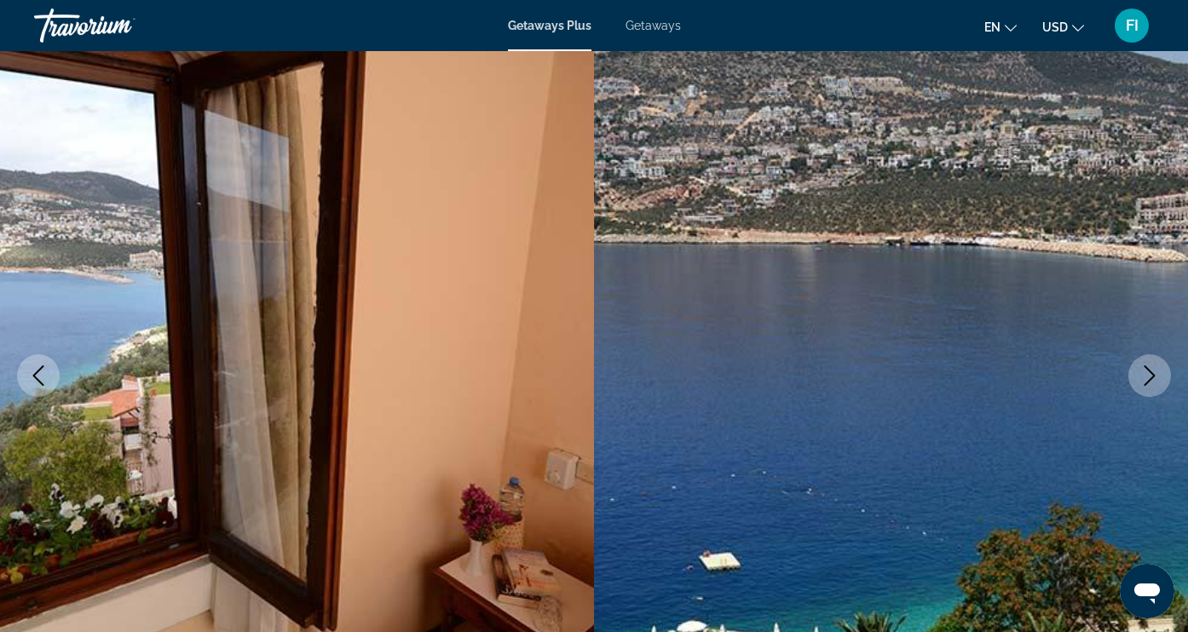
scroll to position [71, 0]
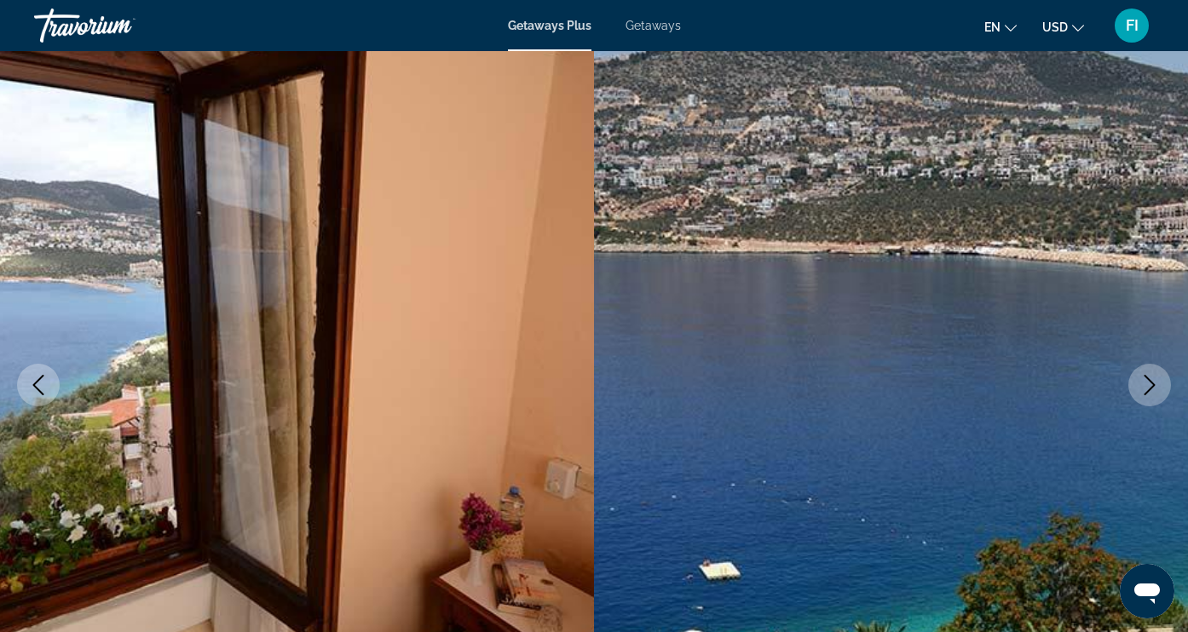
click at [1151, 383] on icon "Next image" at bounding box center [1150, 385] width 11 height 20
click at [1148, 381] on icon "Next image" at bounding box center [1149, 385] width 20 height 20
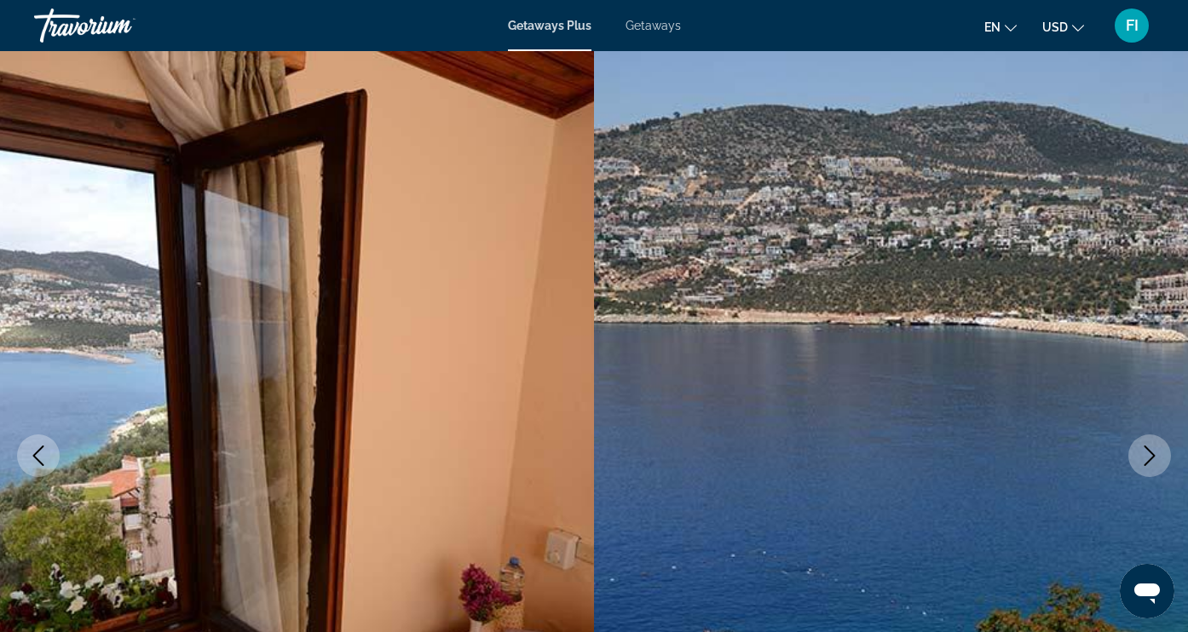
scroll to position [0, 0]
click at [654, 26] on span "Getaways" at bounding box center [653, 26] width 55 height 14
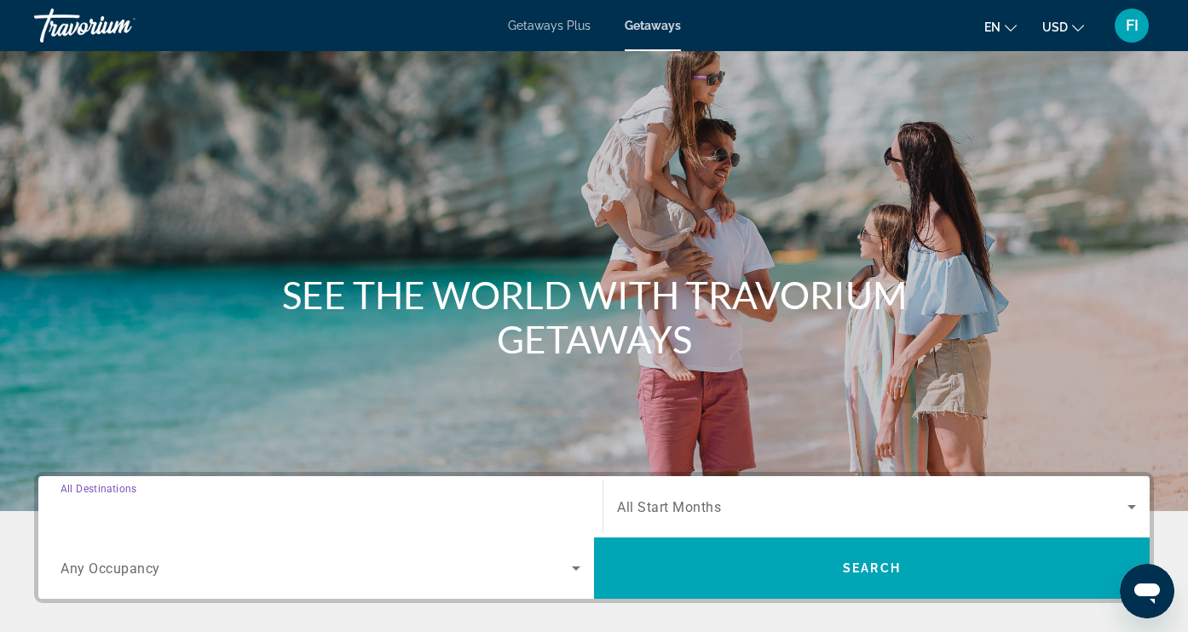
click at [216, 501] on input "Destination All Destinations" at bounding box center [321, 508] width 520 height 20
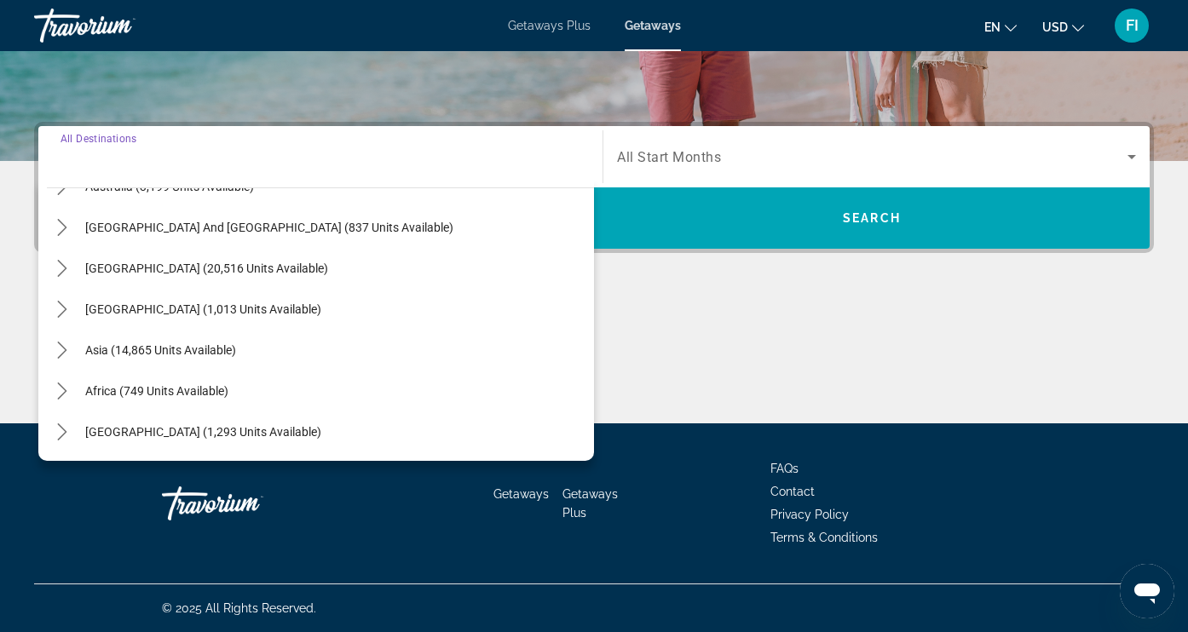
scroll to position [276, 0]
click at [62, 429] on icon "Toggle Middle East (1,293 units available) submenu" at bounding box center [61, 432] width 9 height 17
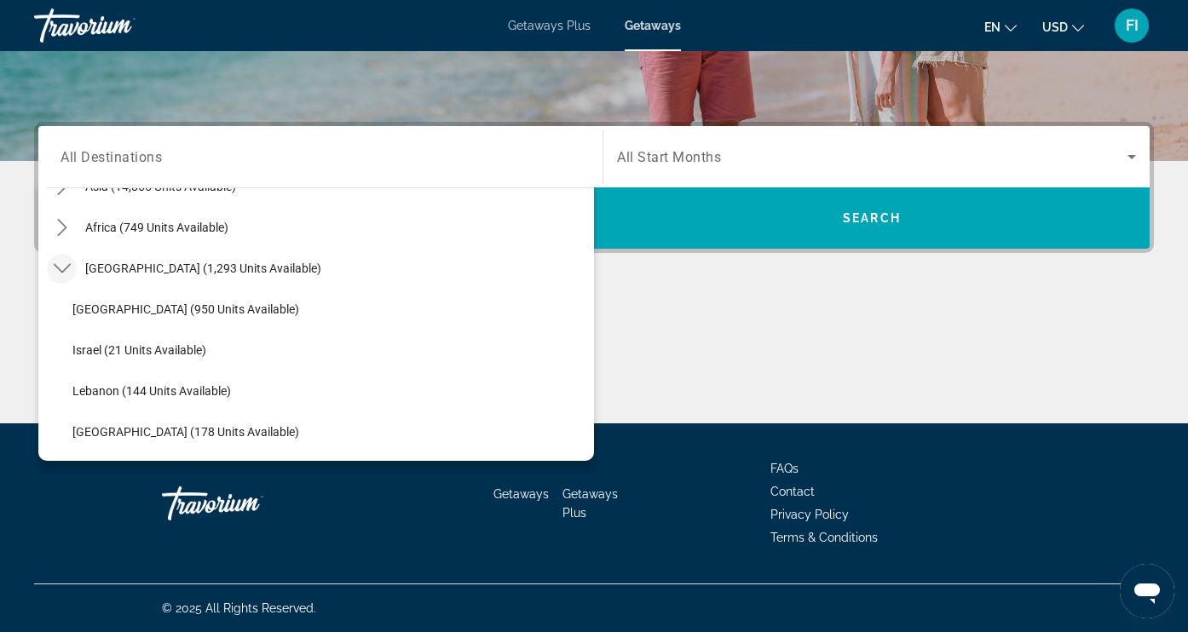
scroll to position [440, 0]
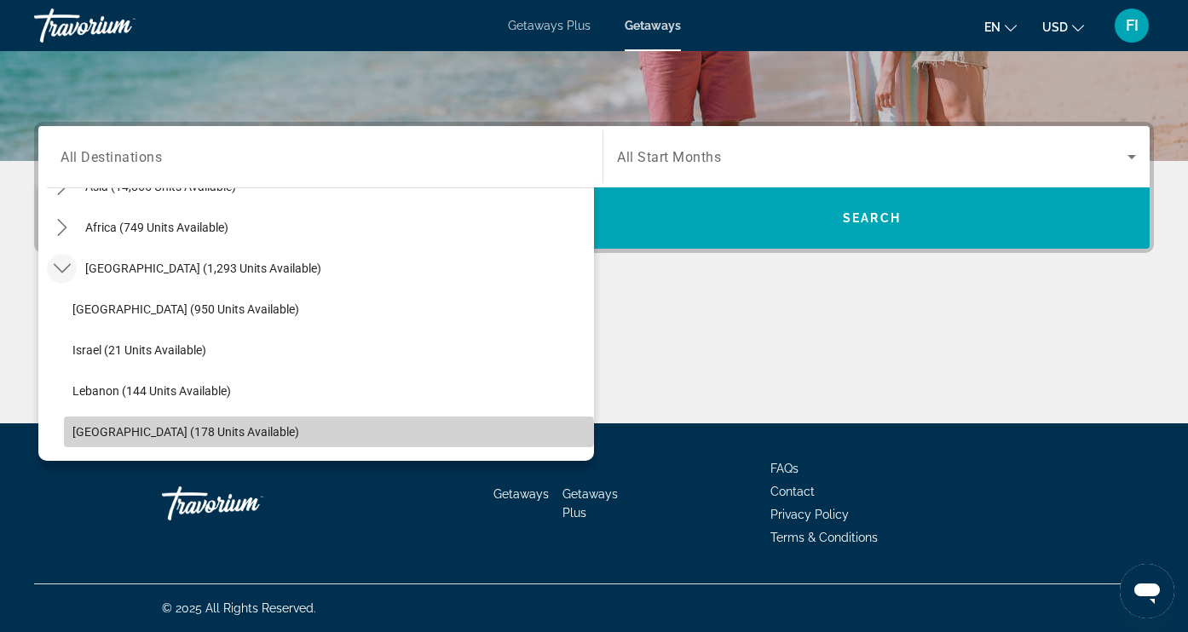
click at [95, 430] on span "[GEOGRAPHIC_DATA] (178 units available)" at bounding box center [185, 432] width 227 height 14
type input "**********"
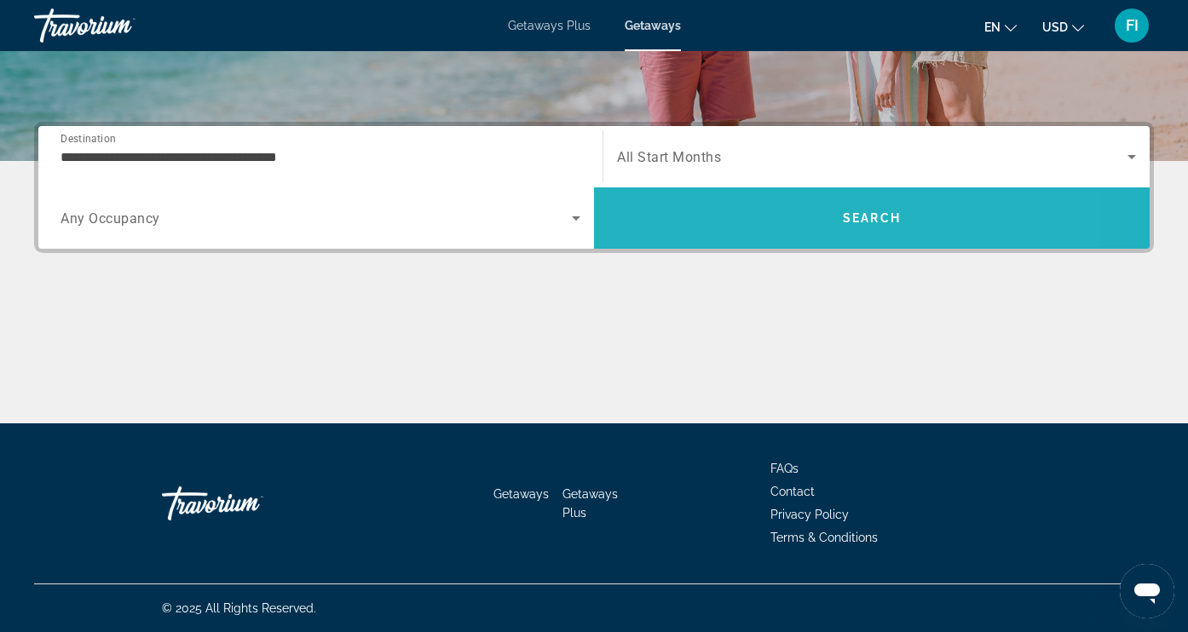
click at [692, 216] on span "Search" at bounding box center [872, 218] width 556 height 41
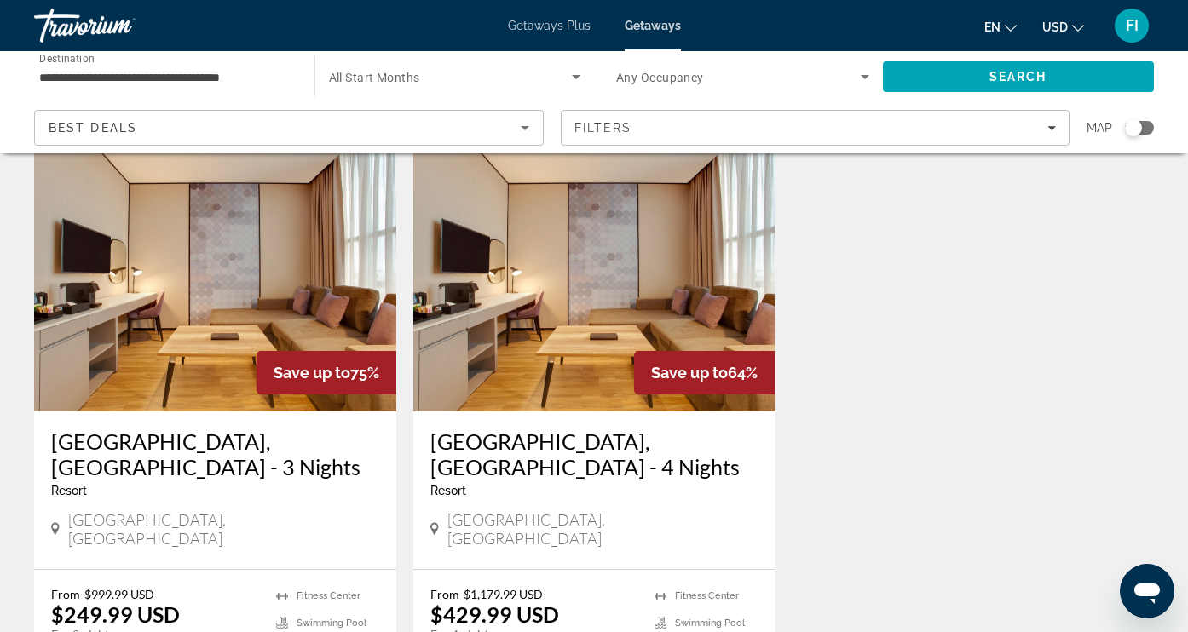
scroll to position [61, 0]
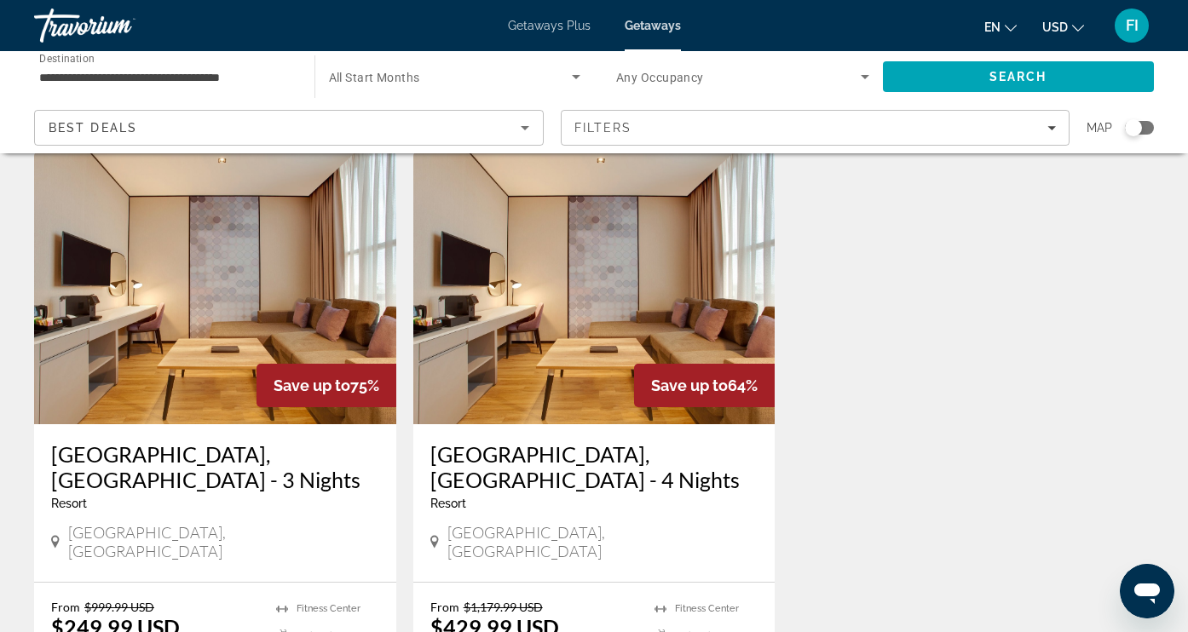
click at [548, 314] on img "Main content" at bounding box center [594, 288] width 362 height 273
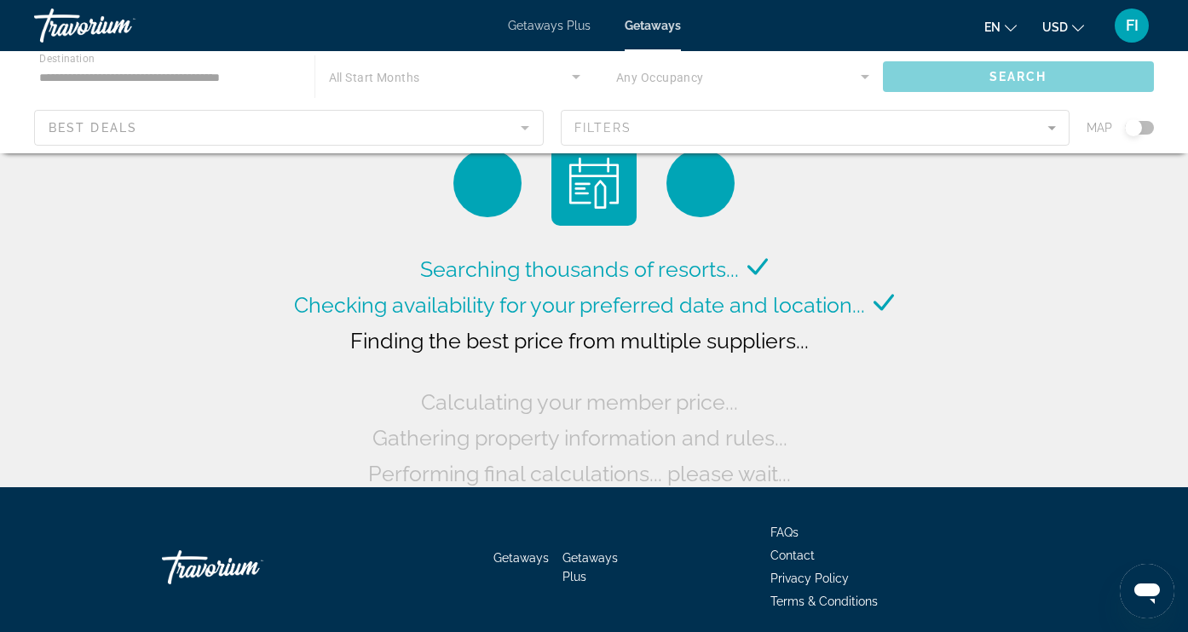
click at [136, 73] on div "Main content" at bounding box center [594, 102] width 1188 height 102
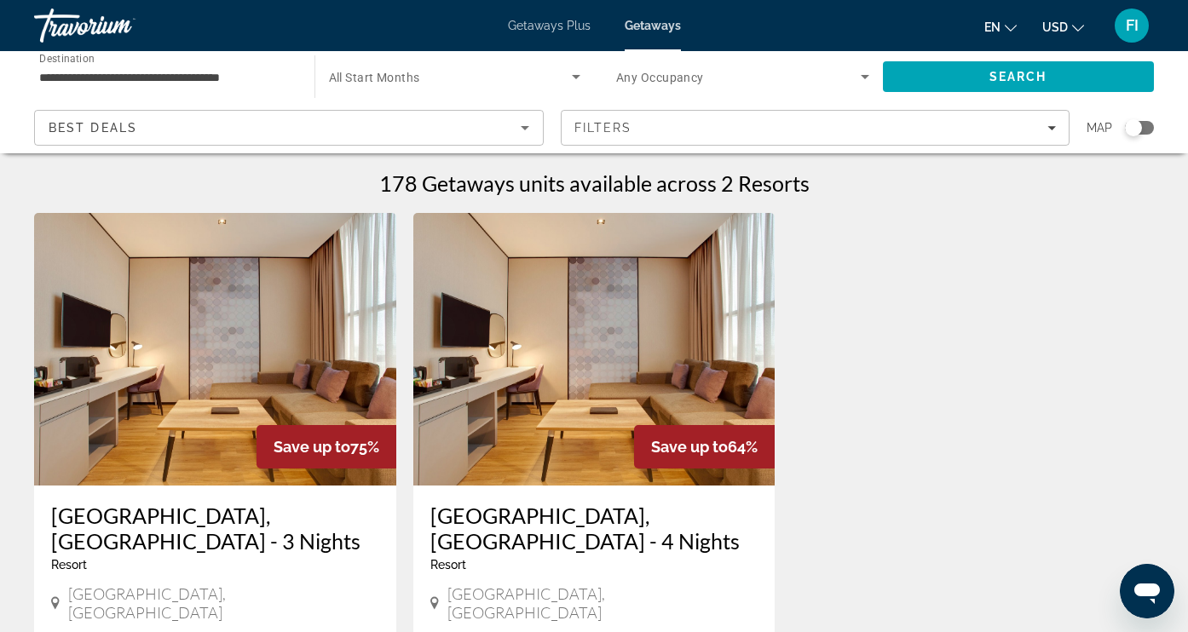
click at [152, 78] on input "**********" at bounding box center [165, 77] width 253 height 20
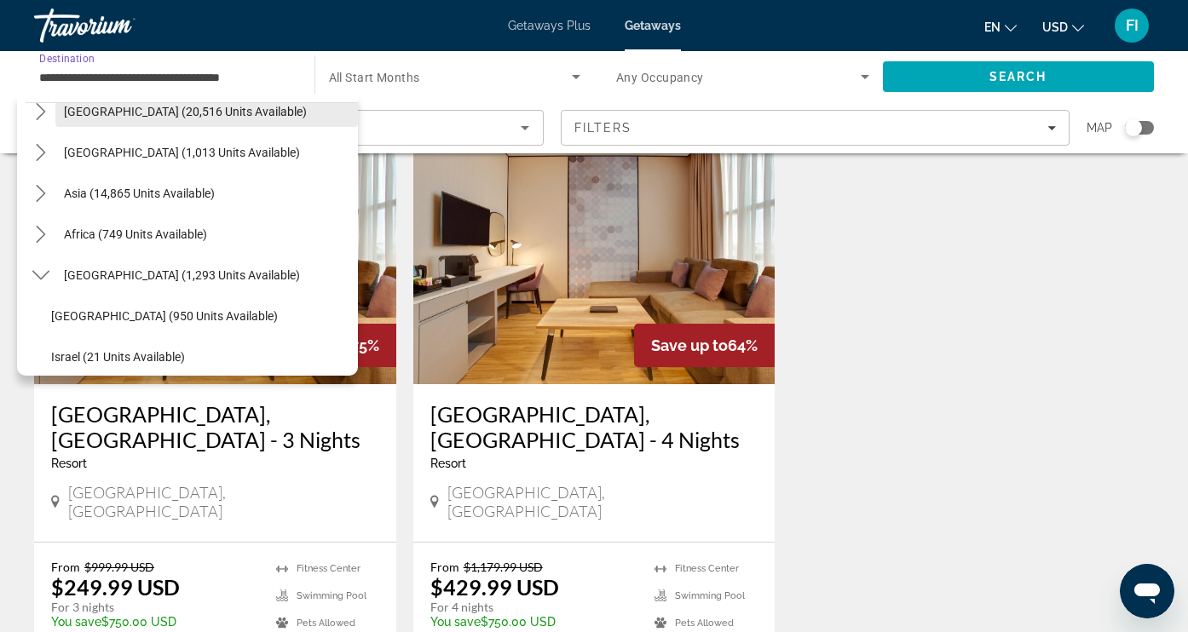
scroll to position [357, 0]
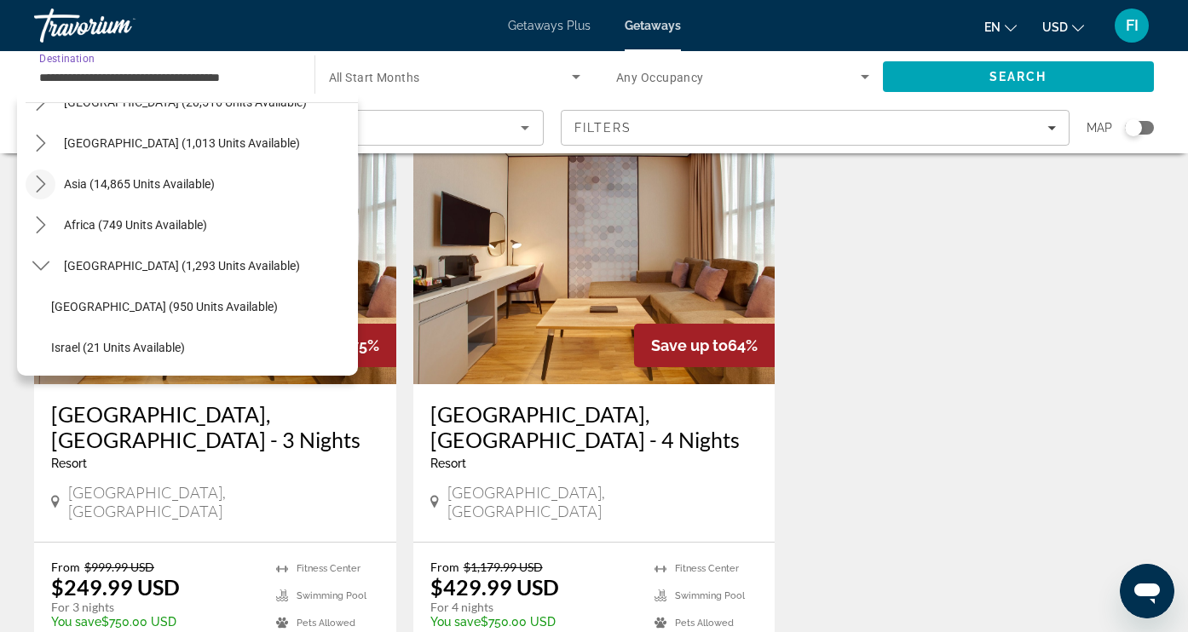
click at [38, 183] on icon "Toggle Asia (14,865 units available) submenu" at bounding box center [40, 184] width 17 height 17
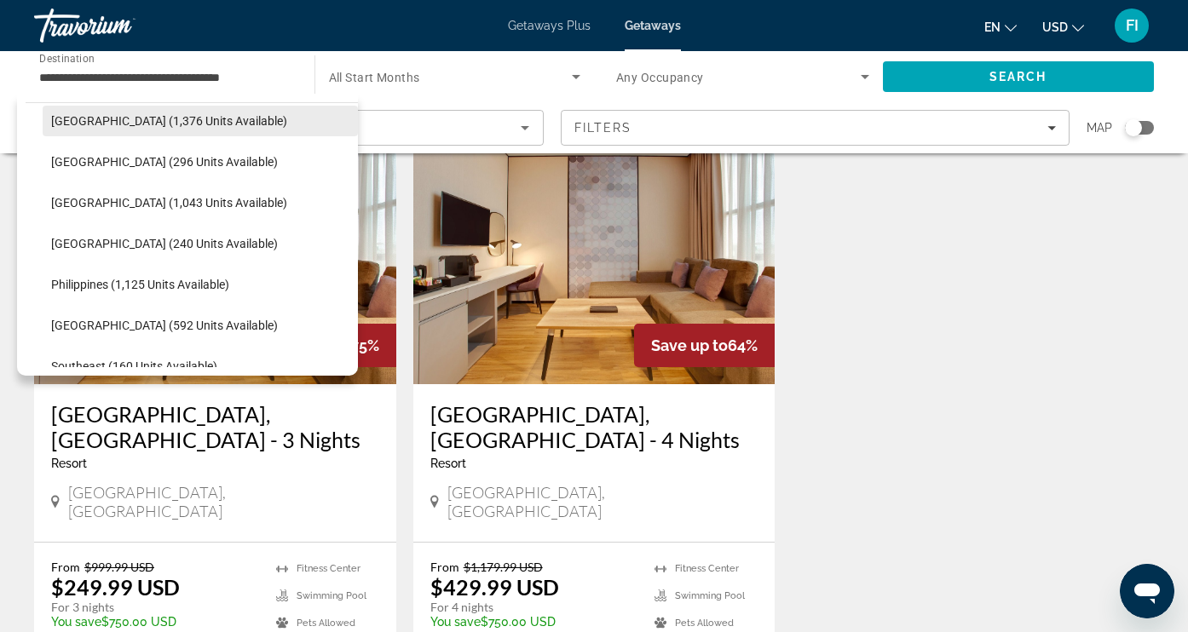
scroll to position [629, 0]
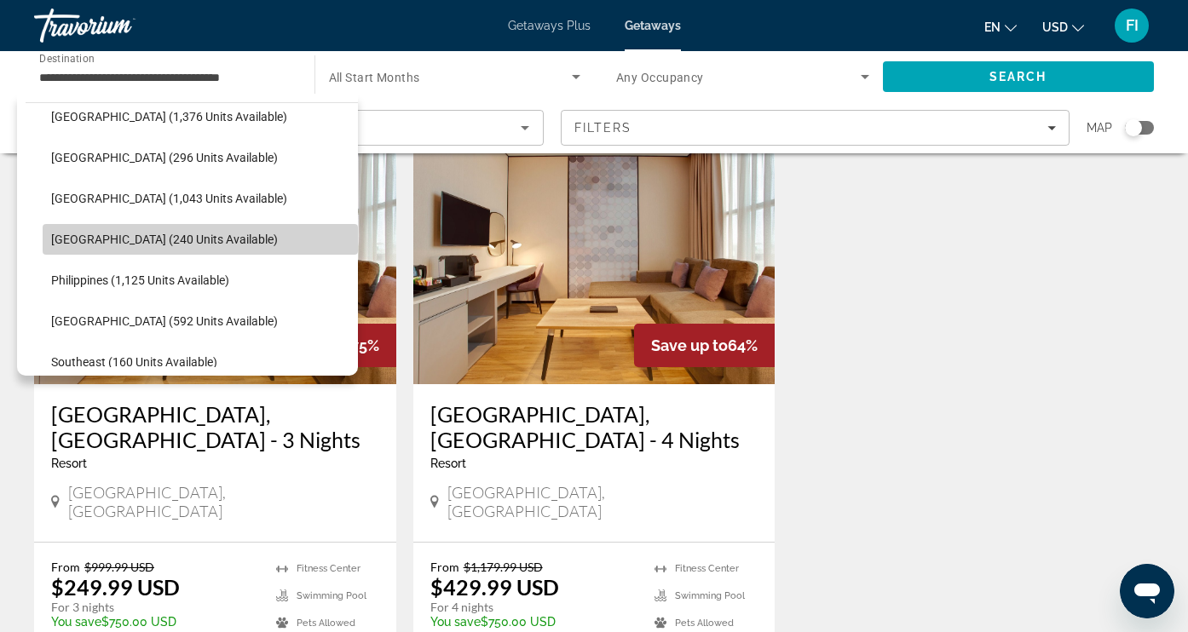
click at [79, 239] on span "[GEOGRAPHIC_DATA] (240 units available)" at bounding box center [164, 240] width 227 height 14
type input "**********"
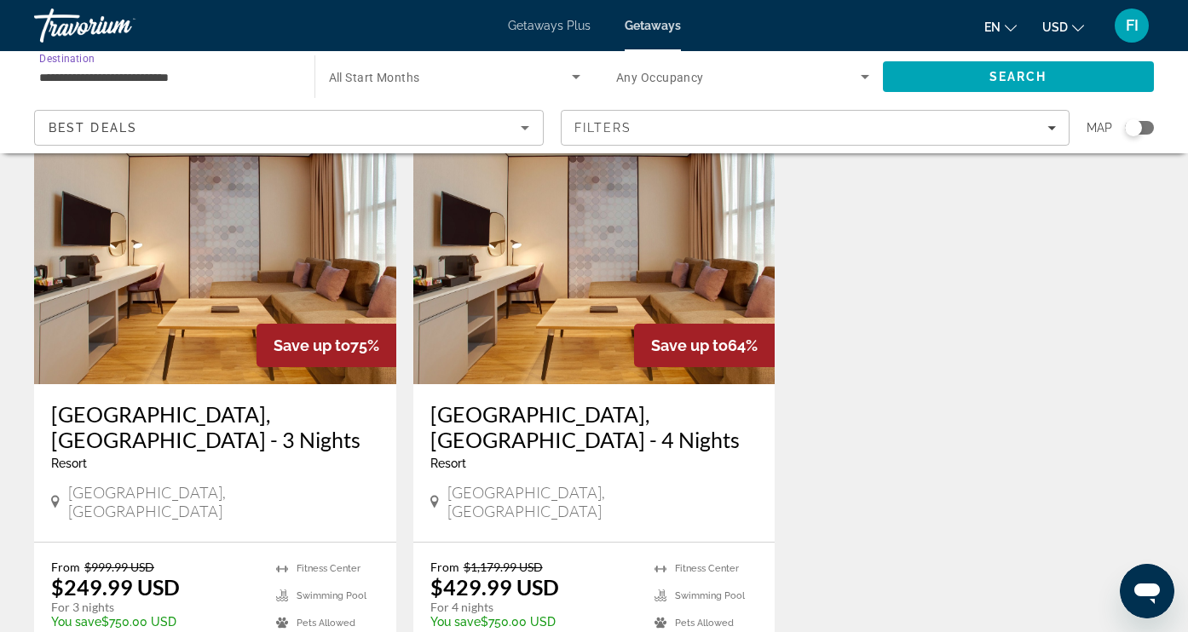
scroll to position [102, 0]
click at [1023, 73] on span "Search" at bounding box center [1018, 77] width 58 height 14
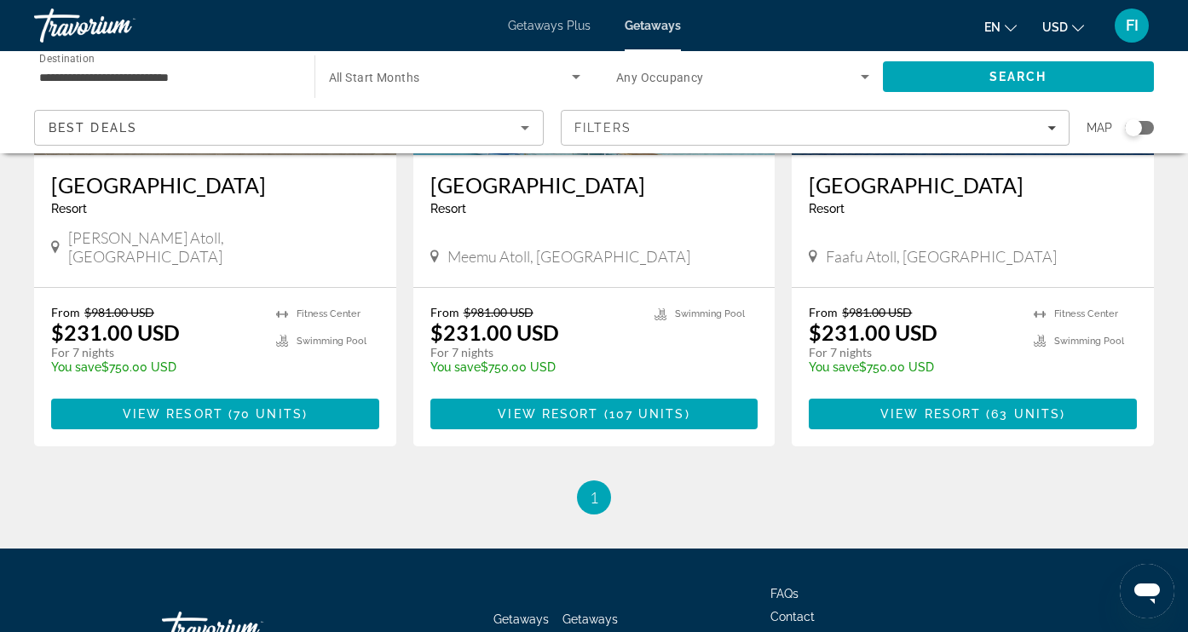
scroll to position [332, 0]
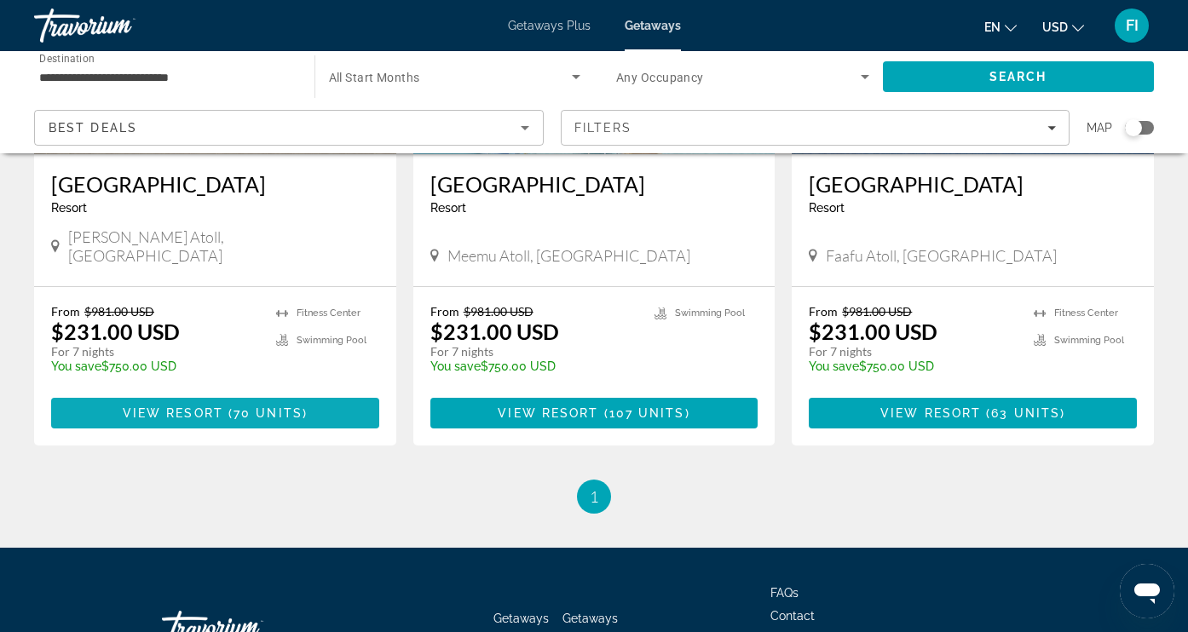
click at [277, 407] on span "70 units" at bounding box center [268, 414] width 69 height 14
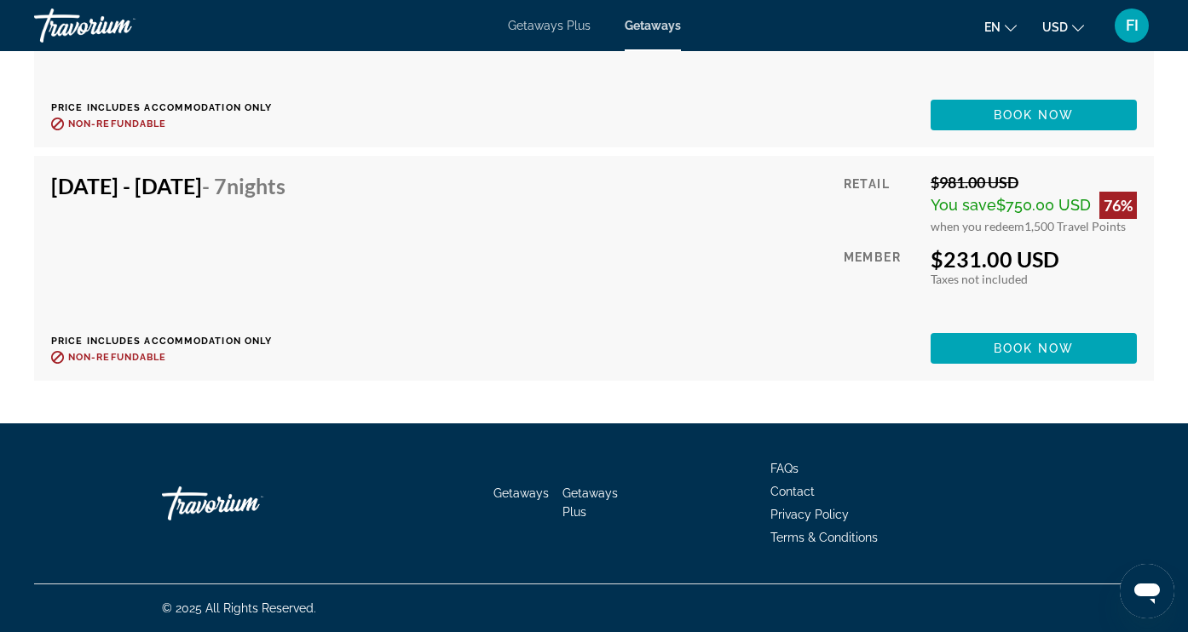
scroll to position [11938, 0]
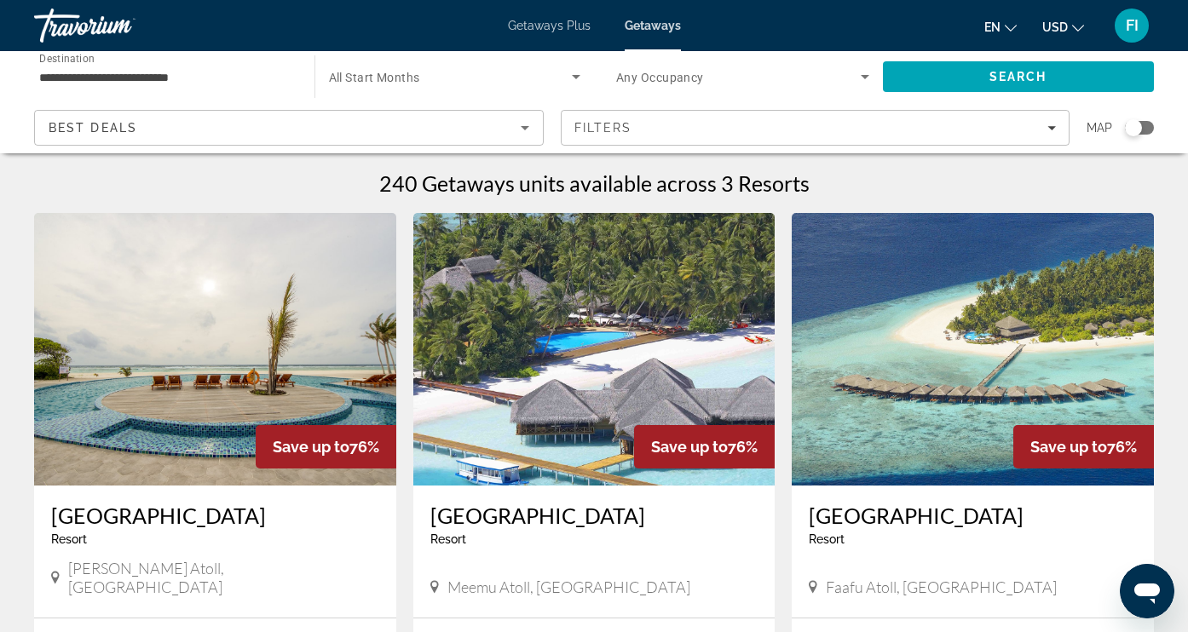
click at [560, 380] on img "Main content" at bounding box center [594, 349] width 362 height 273
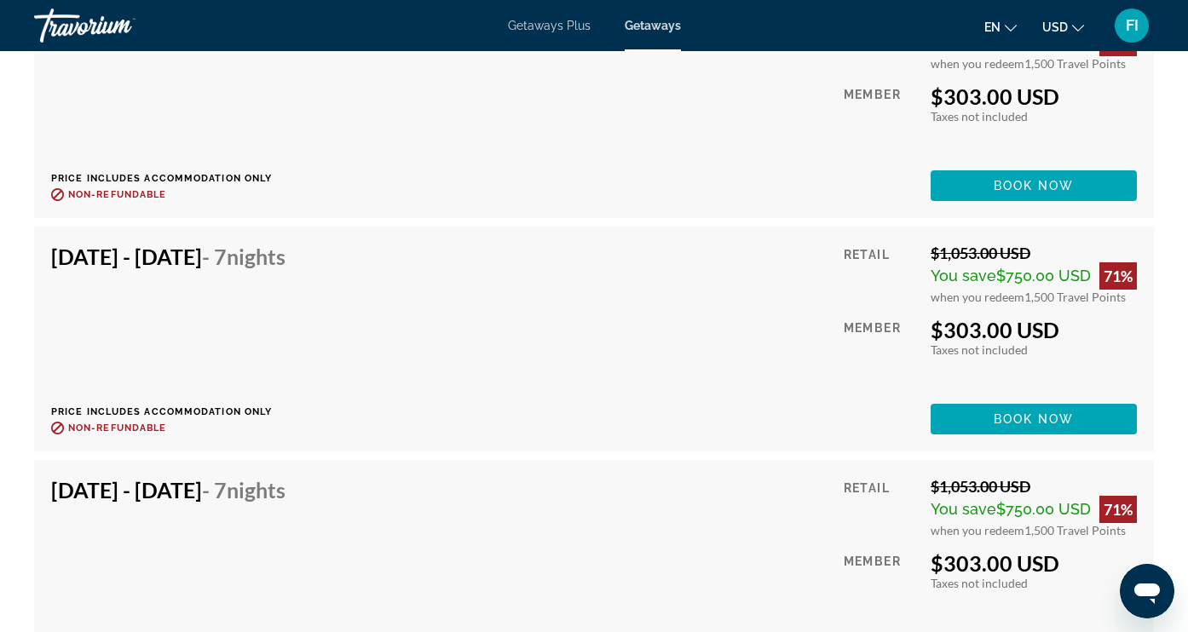
scroll to position [18237, 0]
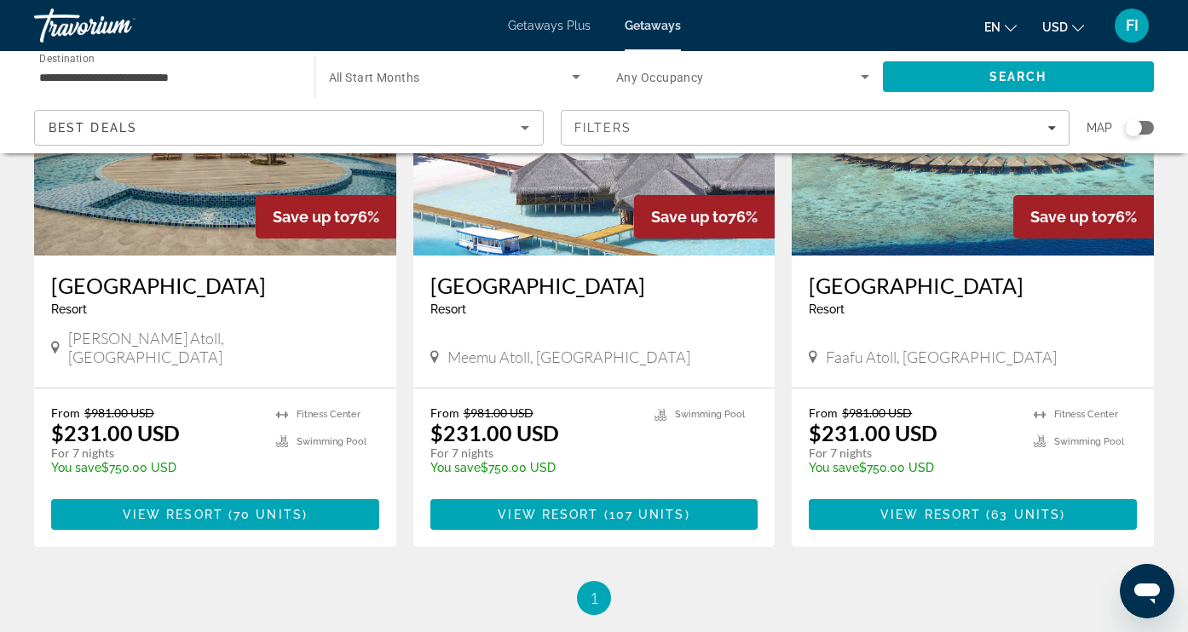
scroll to position [228, 0]
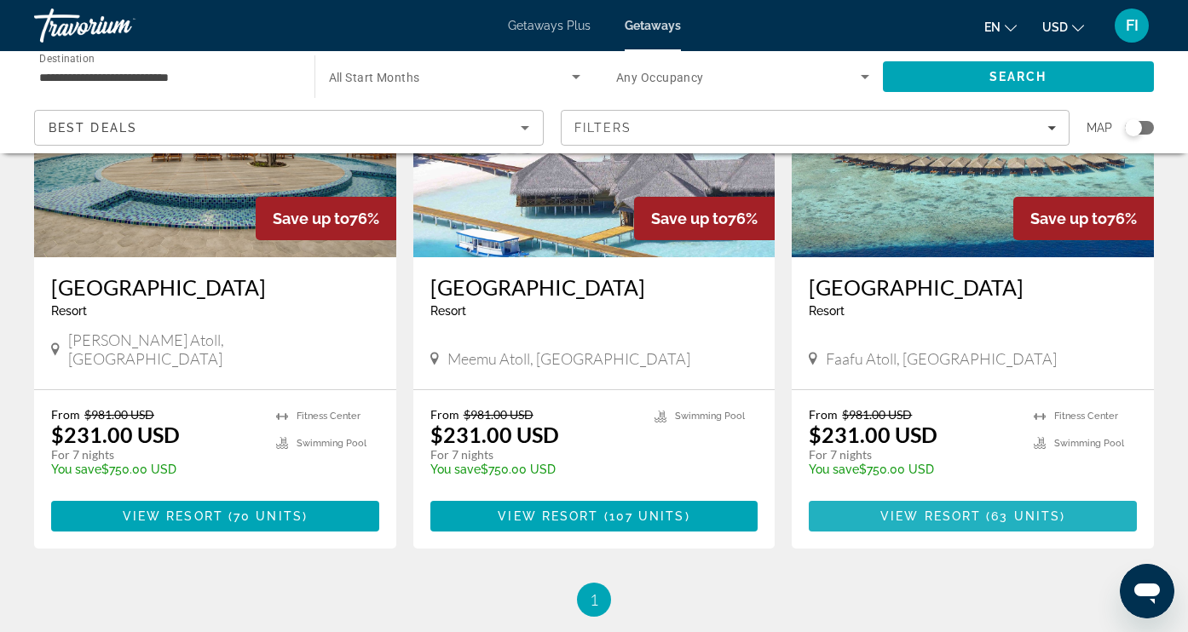
click at [891, 510] on span "View Resort" at bounding box center [930, 517] width 101 height 14
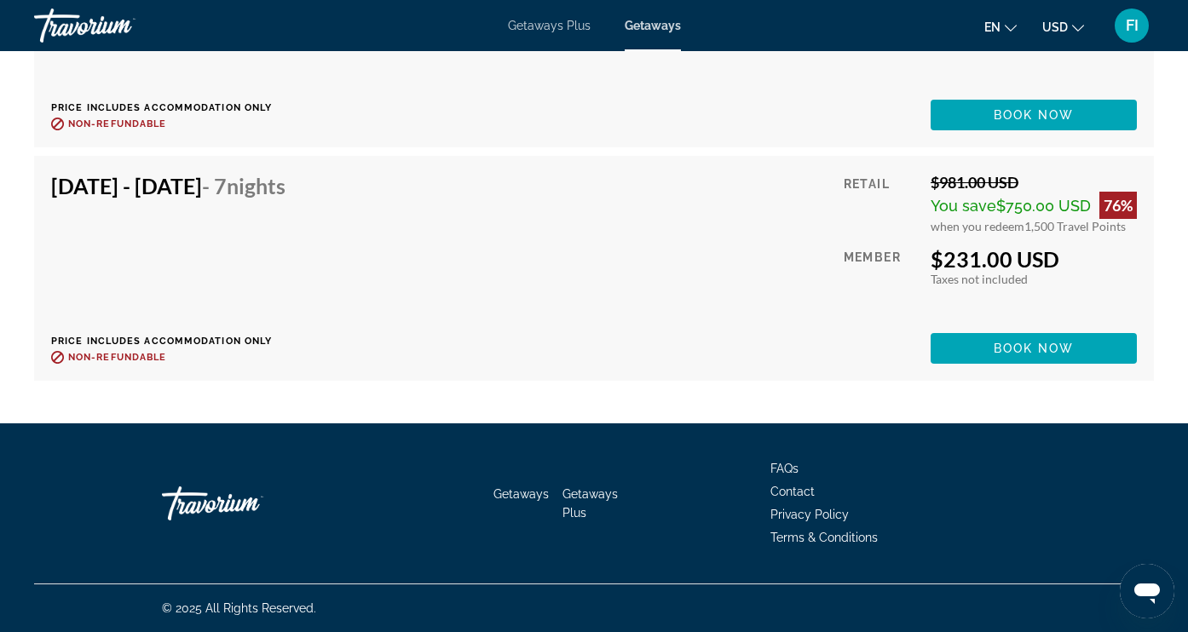
scroll to position [11936, 0]
